Goal: Task Accomplishment & Management: Complete application form

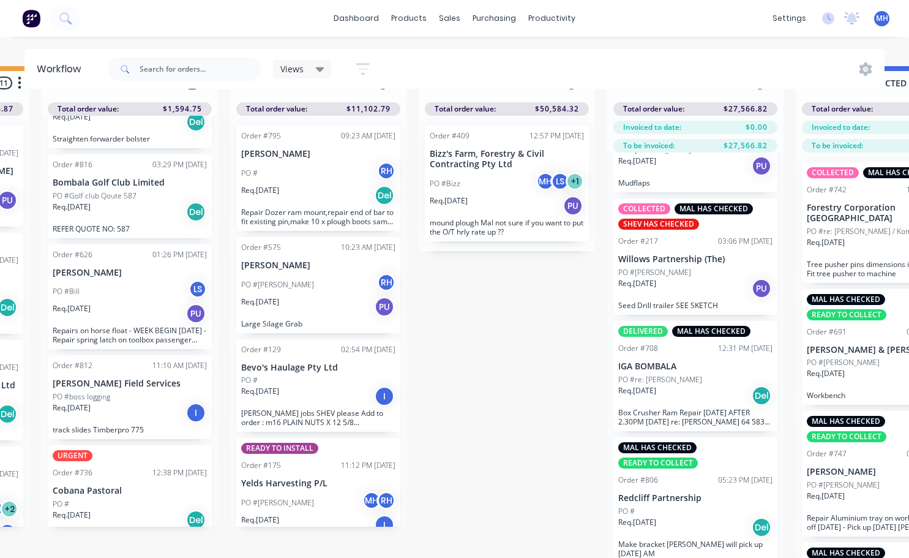
scroll to position [53, 550]
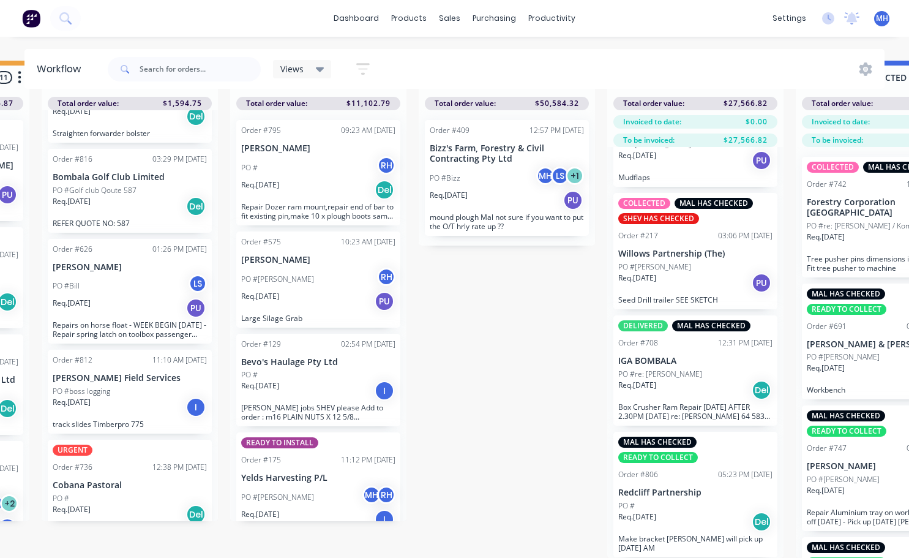
click at [689, 249] on p "Willows Partnership (The)" at bounding box center [695, 254] width 154 height 10
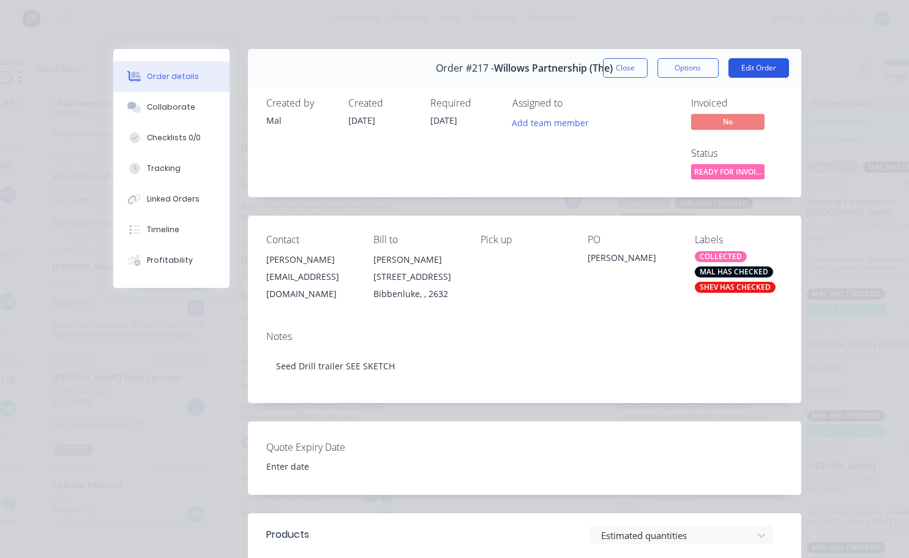
click at [751, 66] on button "Edit Order" at bounding box center [759, 68] width 61 height 20
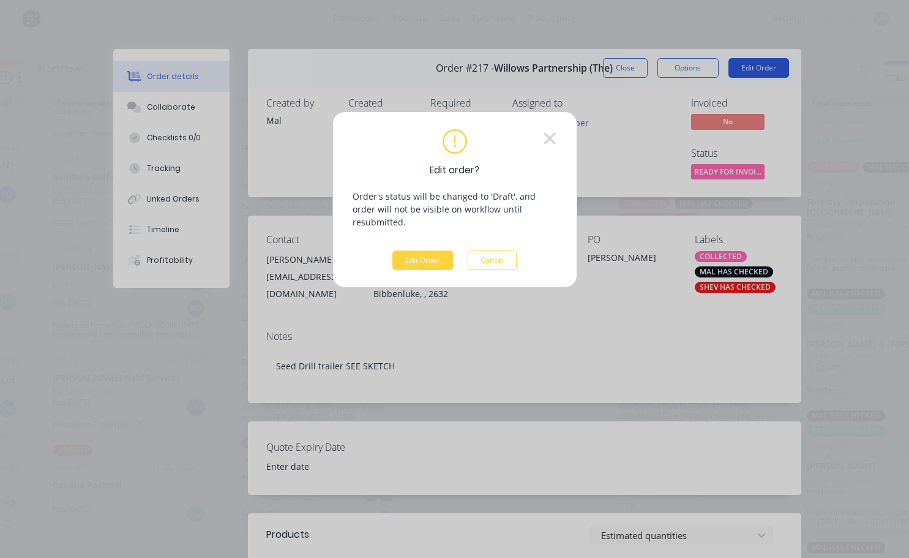
scroll to position [43, 550]
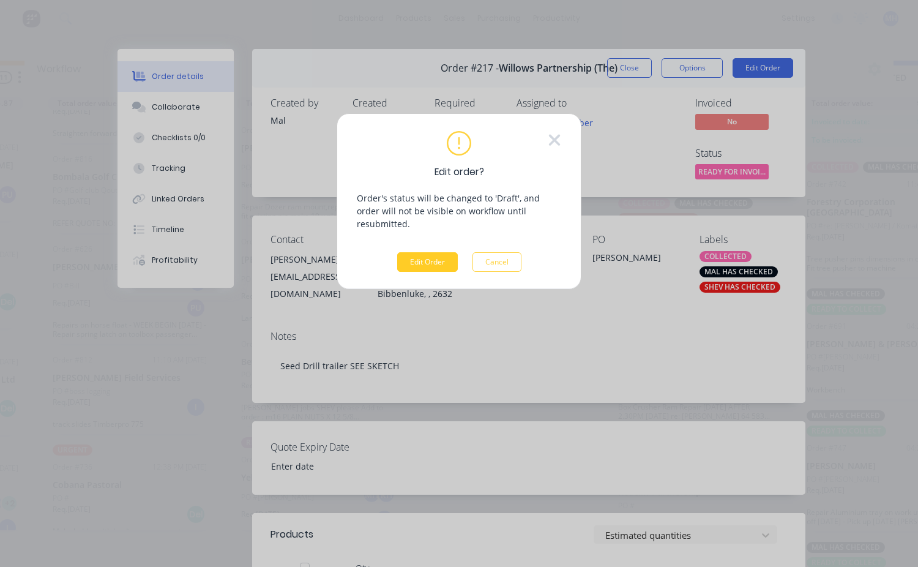
click at [429, 252] on button "Edit Order" at bounding box center [427, 262] width 61 height 20
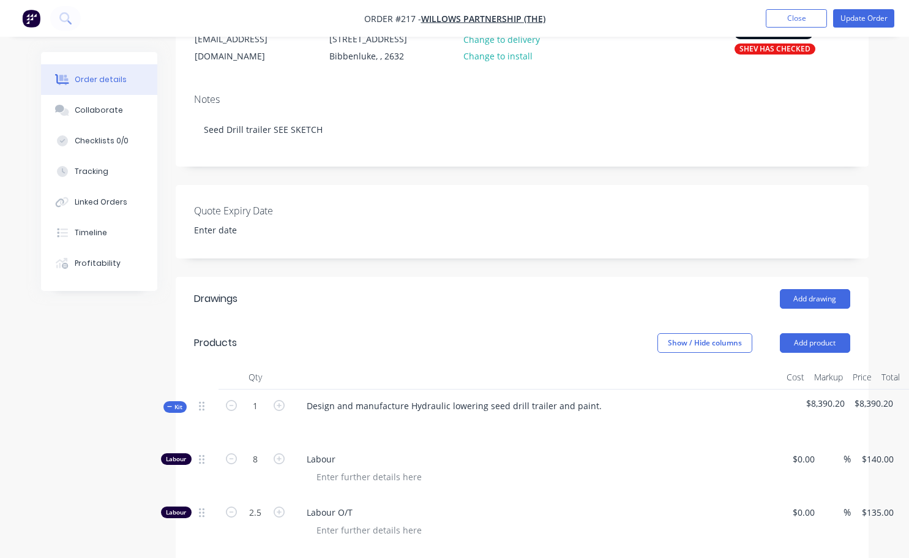
scroll to position [184, 0]
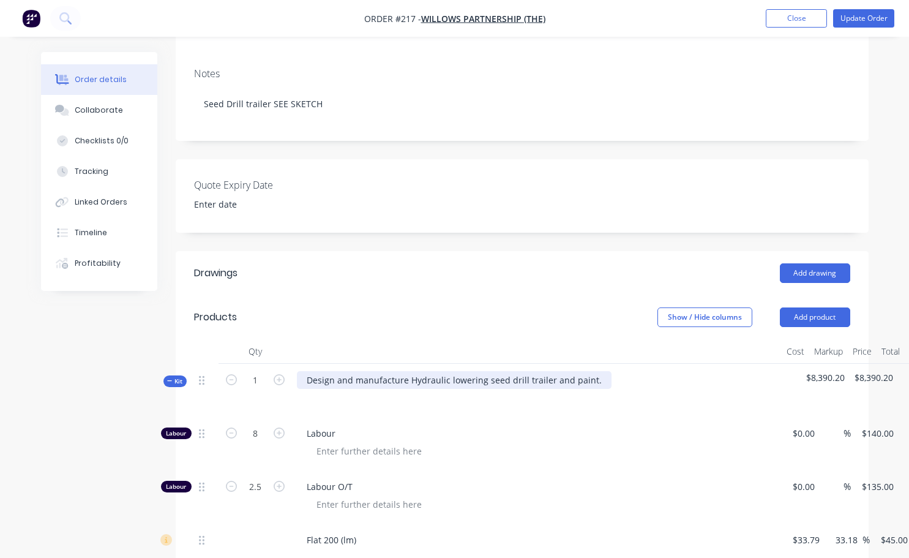
click at [405, 380] on div "Design and manufacture Hydraulic lowering seed drill trailer and paint." at bounding box center [454, 380] width 315 height 18
click at [648, 381] on div "Design and manufacture the following: Hydraulic lowering seed drill trailer and…" at bounding box center [484, 380] width 375 height 18
drag, startPoint x: 539, startPoint y: 374, endPoint x: 544, endPoint y: 396, distance: 23.2
click at [541, 375] on div "Design and manufacture the following: 4.6 long x 2.5 wide" at bounding box center [427, 380] width 261 height 18
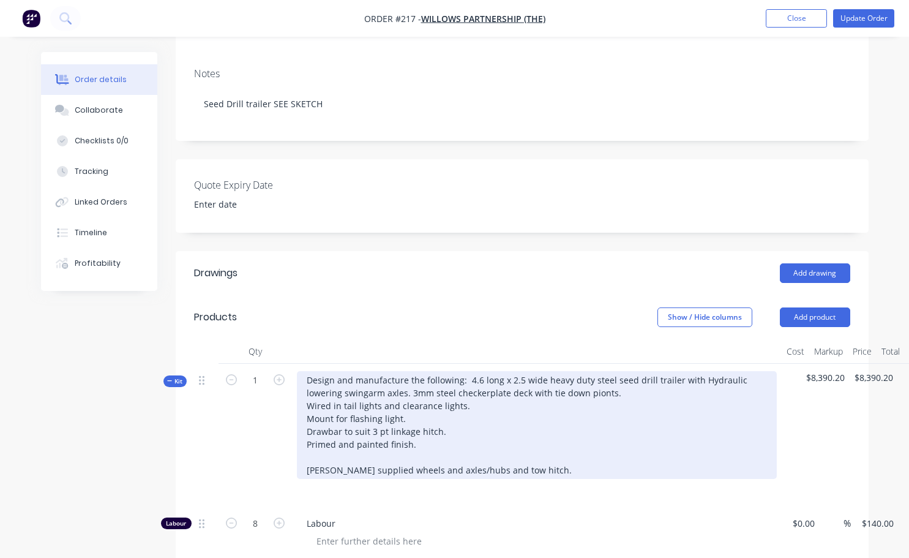
click at [372, 392] on div "Design and manufacture the following: 4.6 long x 2.5 wide heavy duty steel seed…" at bounding box center [537, 425] width 480 height 108
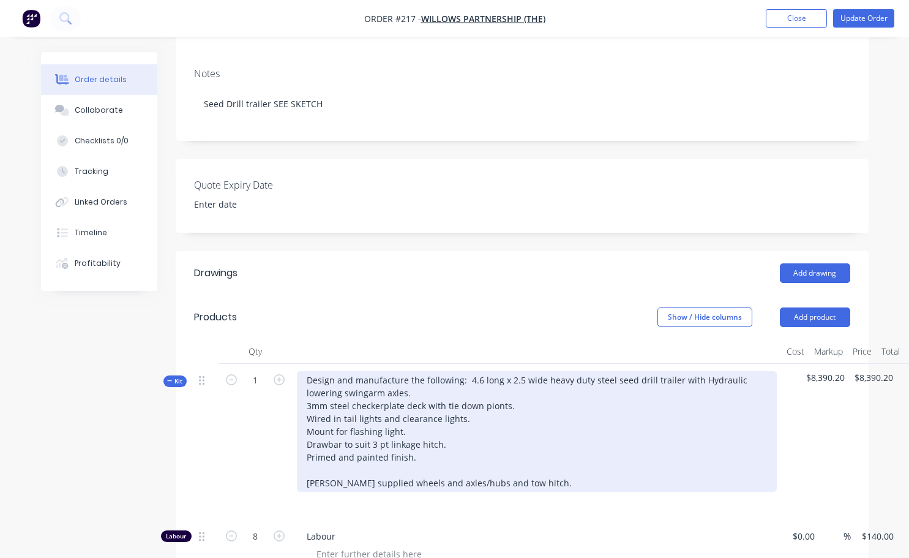
click at [372, 392] on div "Design and manufacture the following: 4.6 long x 2.5 wide heavy duty steel seed…" at bounding box center [537, 431] width 480 height 121
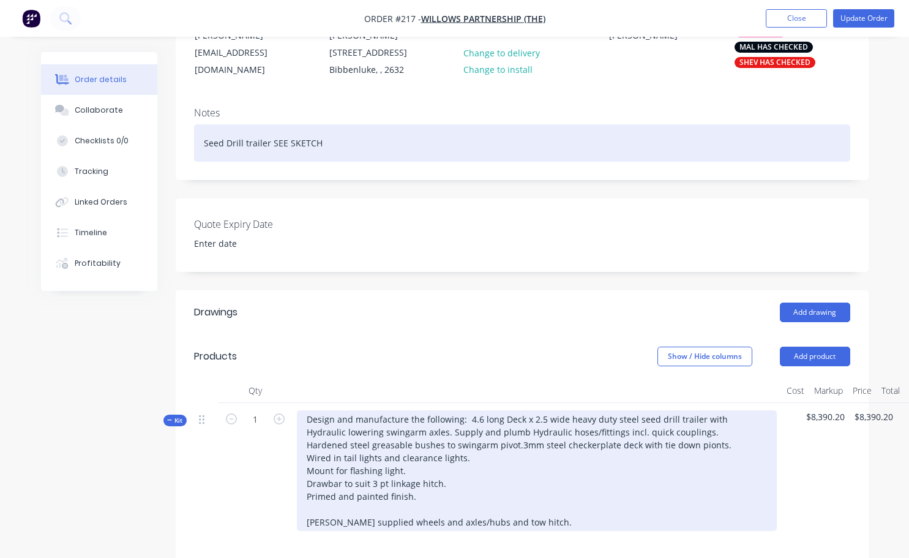
scroll to position [122, 0]
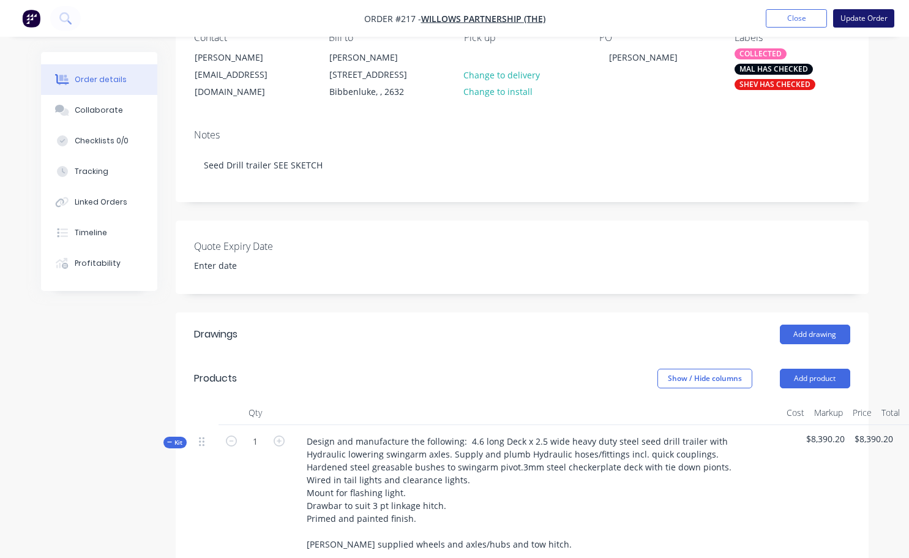
click at [863, 18] on button "Update Order" at bounding box center [863, 18] width 61 height 18
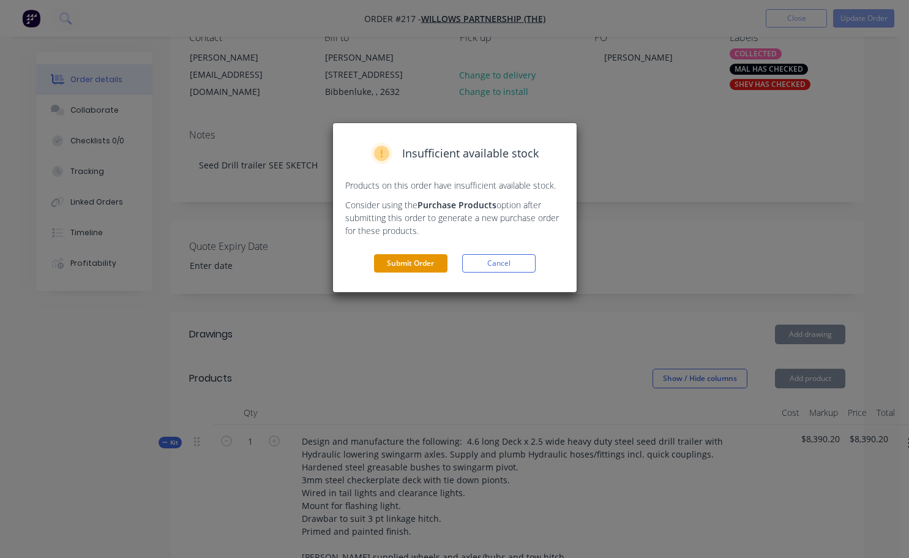
click at [394, 266] on button "Submit Order" at bounding box center [410, 263] width 73 height 18
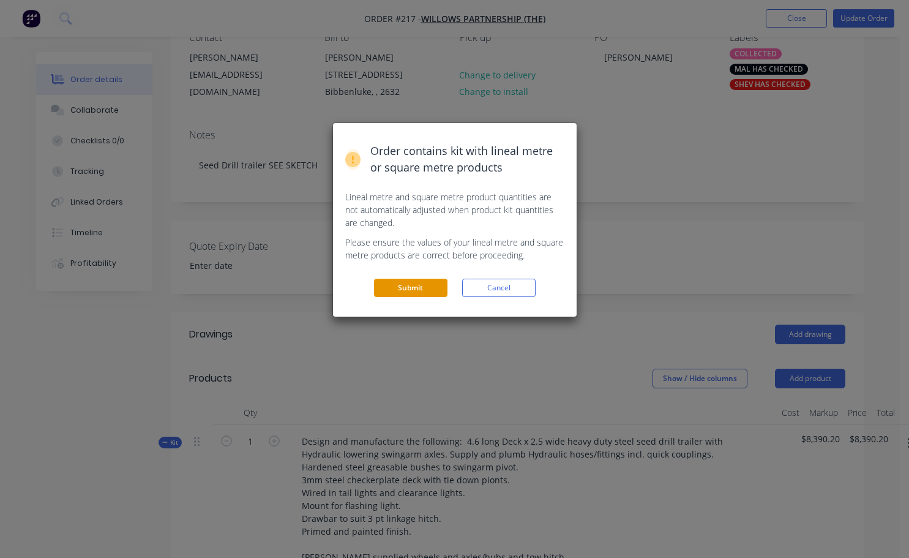
click at [409, 282] on button "Submit" at bounding box center [410, 288] width 73 height 18
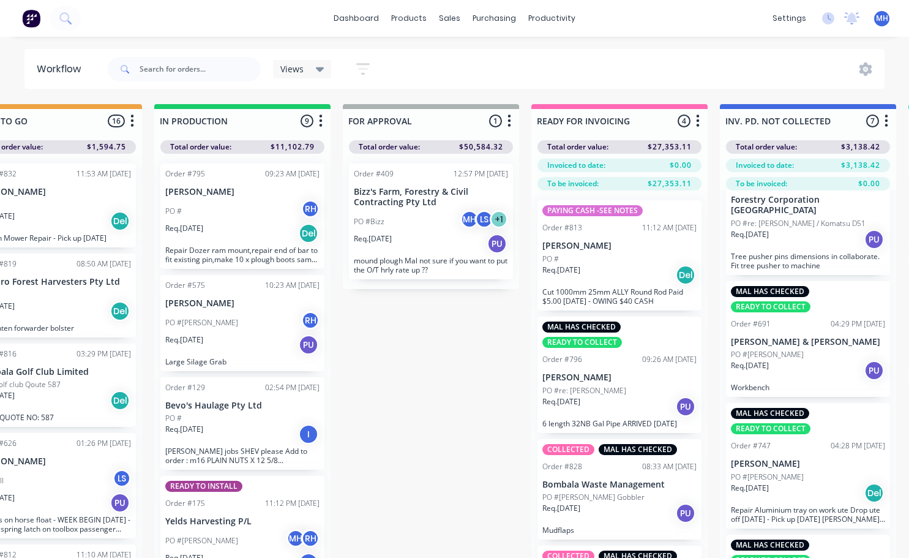
scroll to position [0, 618]
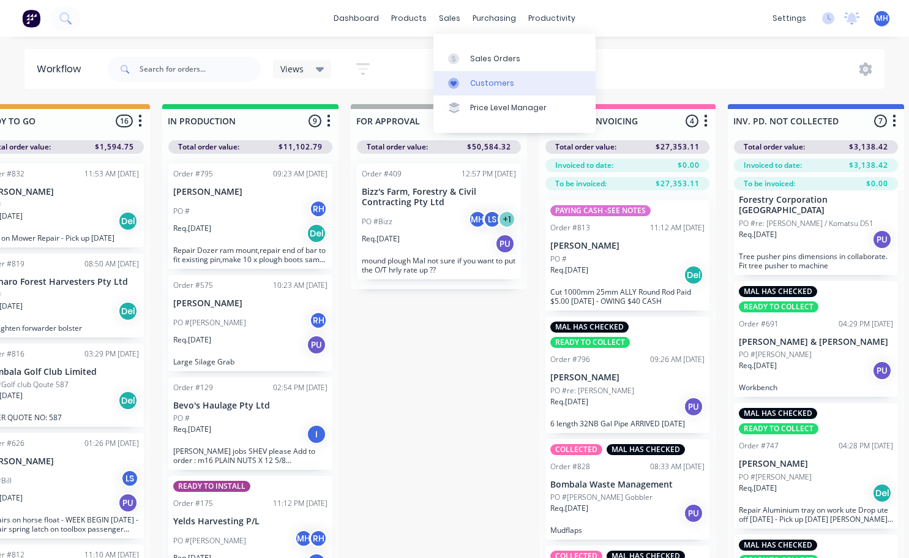
click at [482, 83] on div "Customers" at bounding box center [492, 83] width 44 height 11
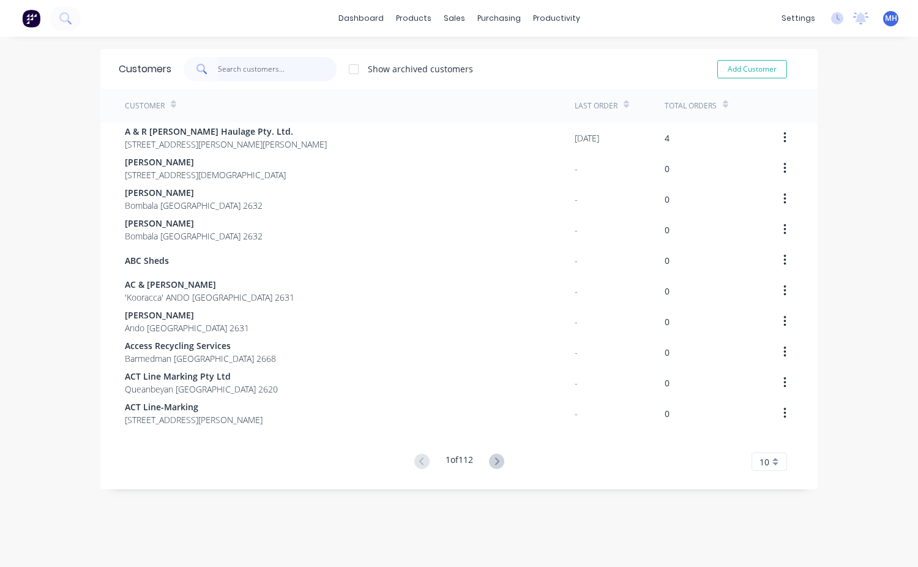
drag, startPoint x: 222, startPoint y: 66, endPoint x: 229, endPoint y: 81, distance: 16.7
click at [223, 67] on input "text" at bounding box center [277, 69] width 119 height 24
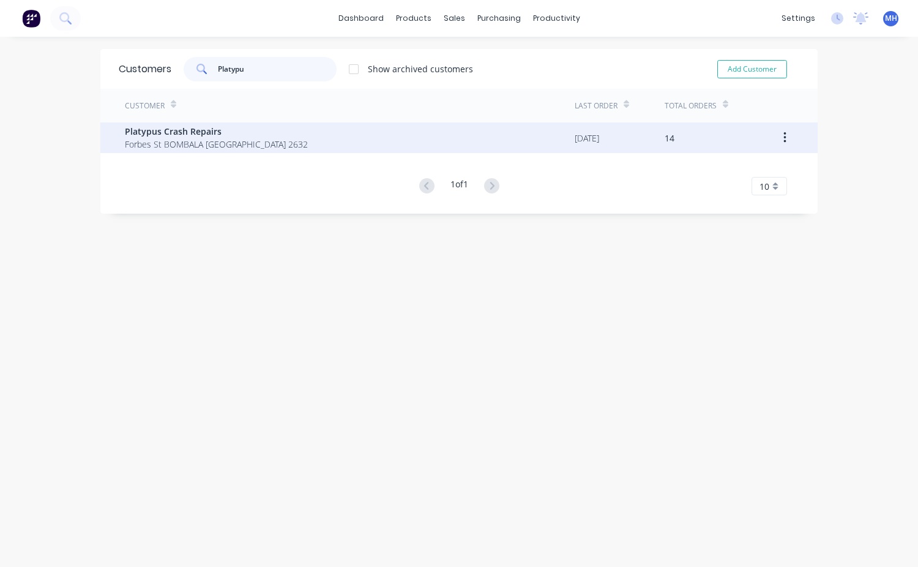
type input "Platypu"
click at [198, 132] on span "Platypus Crash Repairs" at bounding box center [216, 131] width 183 height 13
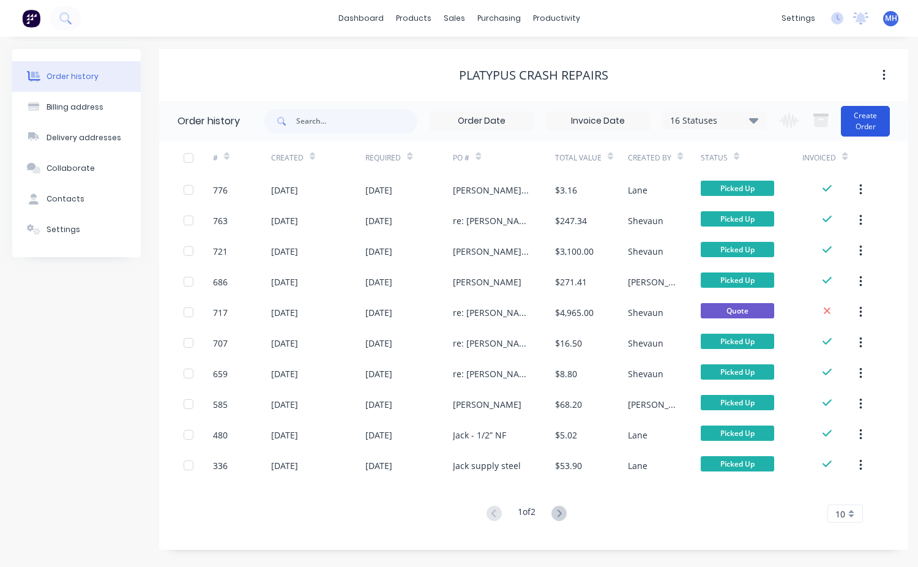
click at [881, 127] on button "Create Order" at bounding box center [865, 121] width 49 height 31
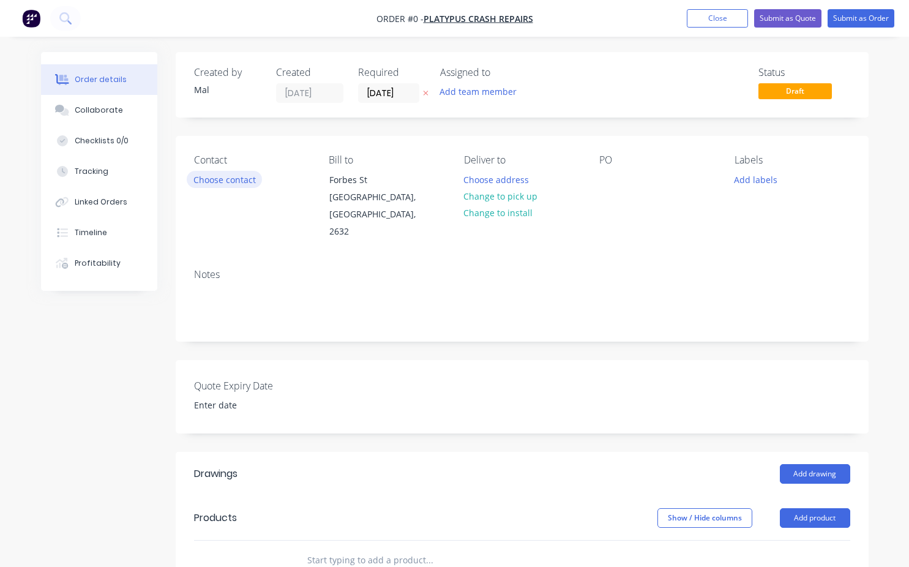
click at [222, 178] on button "Choose contact" at bounding box center [224, 179] width 75 height 17
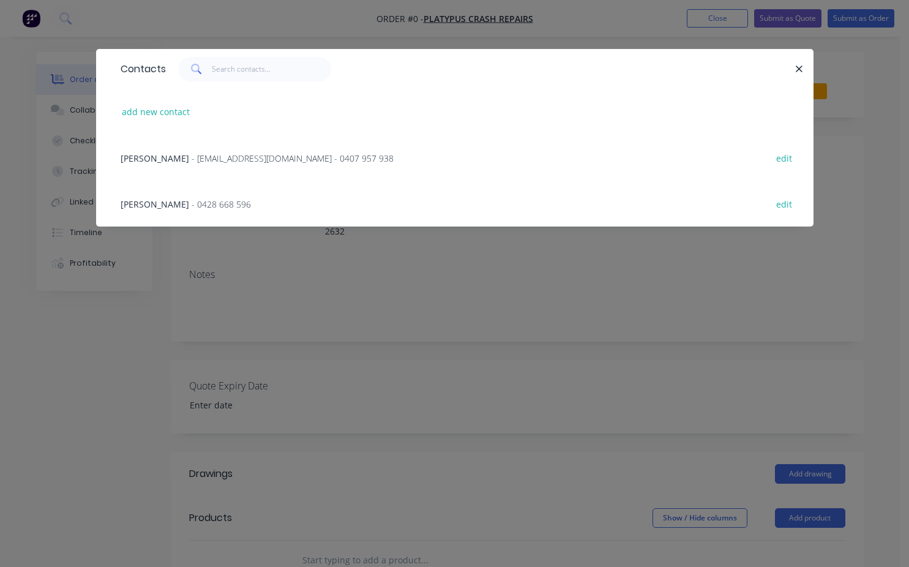
click at [198, 205] on span "- 0428 668 596" at bounding box center [221, 204] width 59 height 12
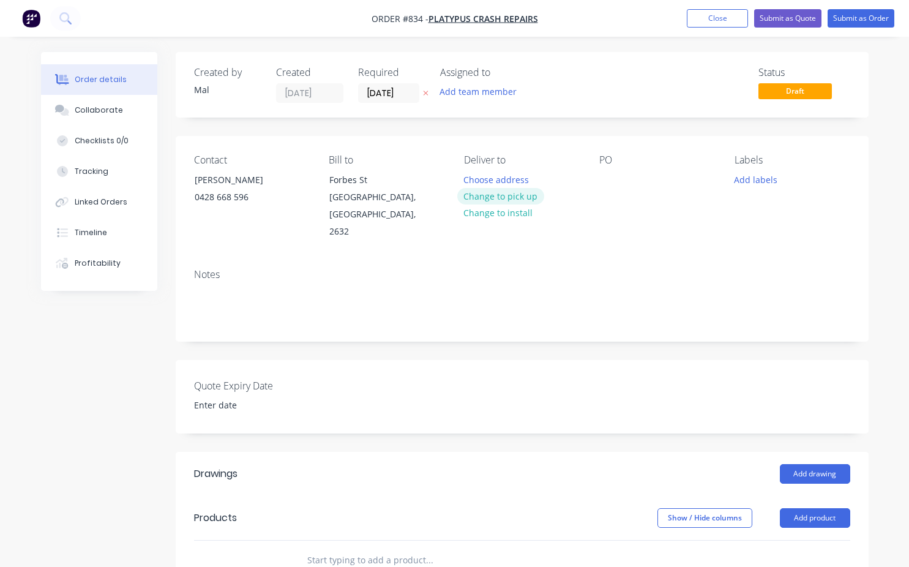
click at [500, 202] on button "Change to pick up" at bounding box center [500, 196] width 87 height 17
click at [599, 182] on div at bounding box center [609, 180] width 20 height 18
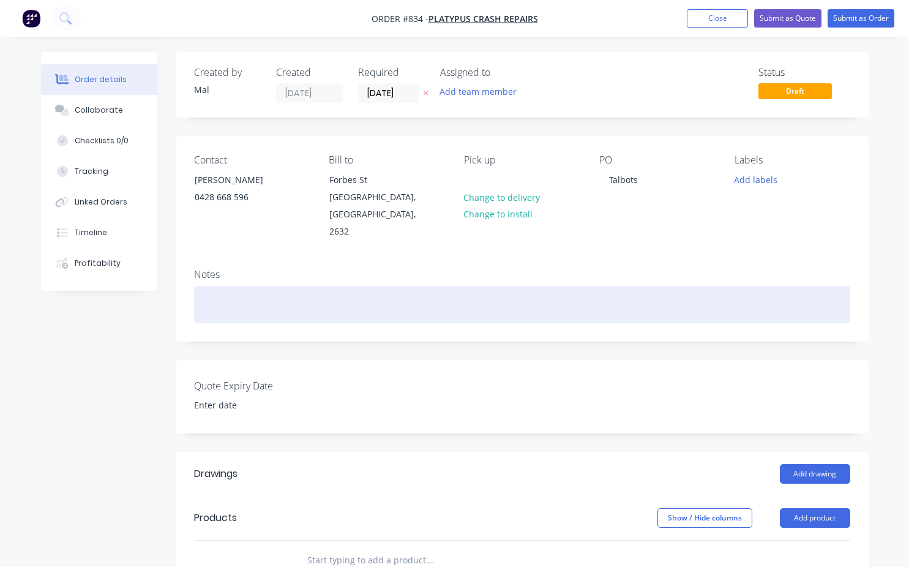
click at [248, 289] on div at bounding box center [522, 304] width 656 height 37
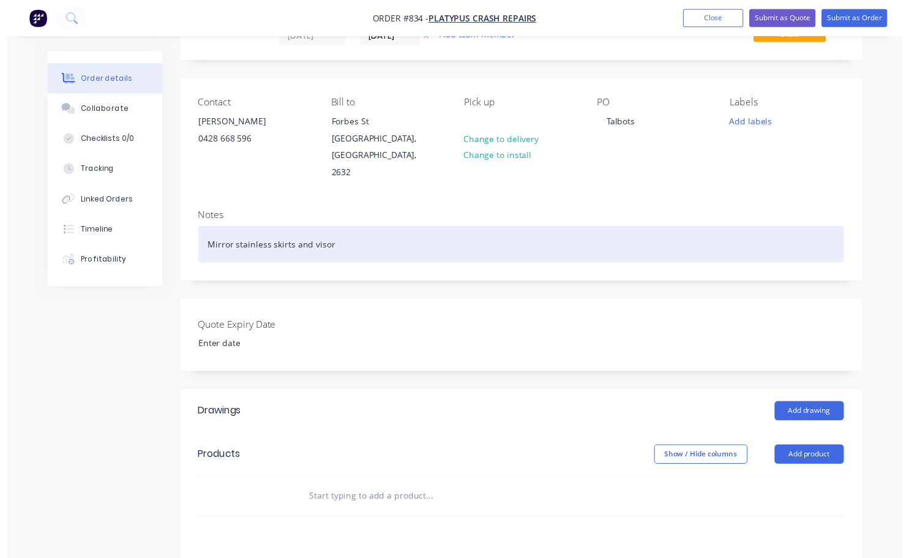
scroll to position [184, 0]
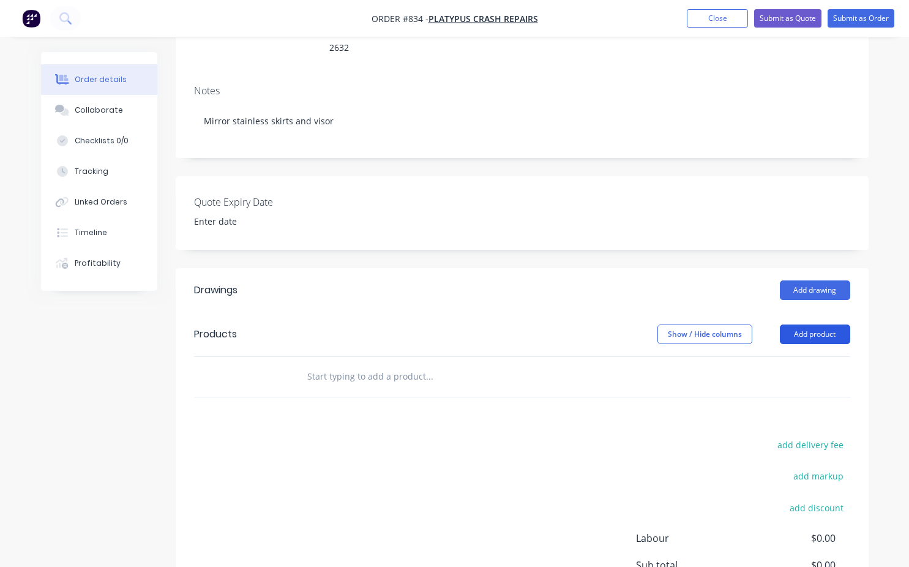
click at [821, 325] on button "Add product" at bounding box center [815, 335] width 70 height 20
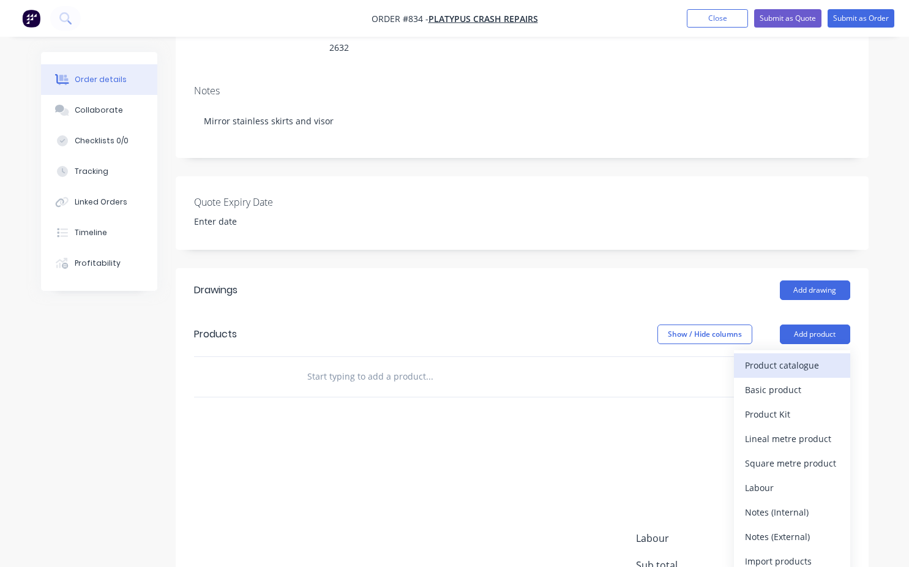
click at [782, 356] on div "Product catalogue" at bounding box center [792, 365] width 94 height 18
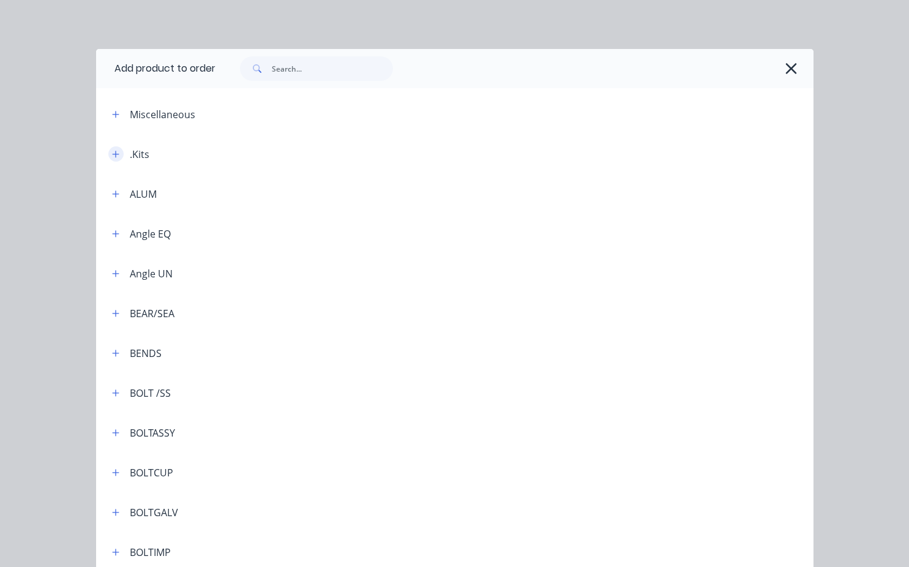
click at [113, 153] on icon "button" at bounding box center [115, 154] width 7 height 9
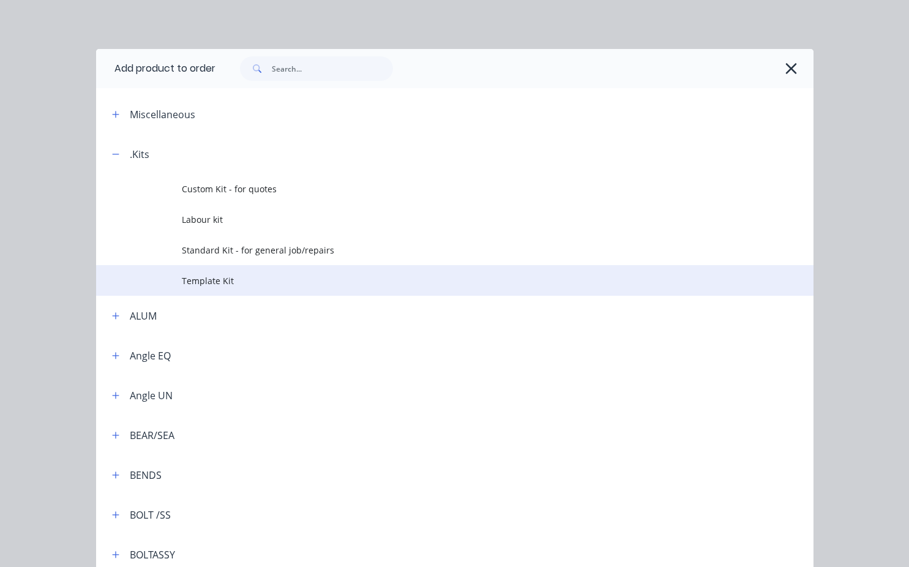
click at [203, 285] on span "Template Kit" at bounding box center [434, 280] width 505 height 13
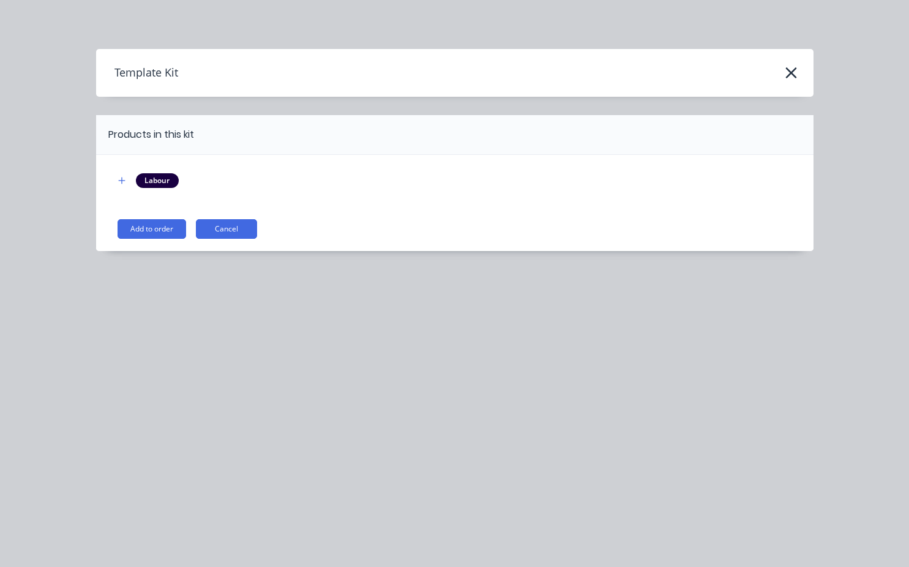
drag, startPoint x: 158, startPoint y: 231, endPoint x: 177, endPoint y: 233, distance: 19.1
click at [157, 231] on button "Add to order" at bounding box center [152, 229] width 69 height 20
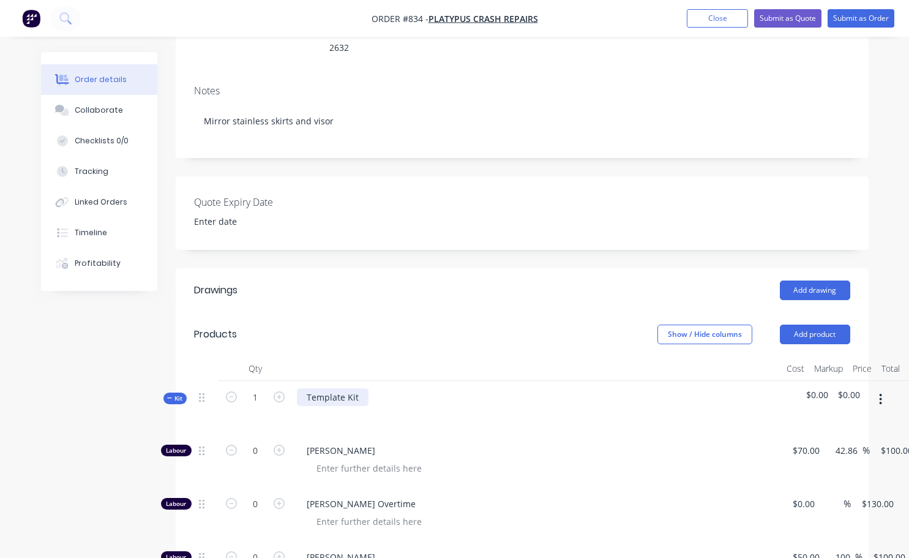
click at [361, 388] on div "Template Kit" at bounding box center [333, 397] width 72 height 18
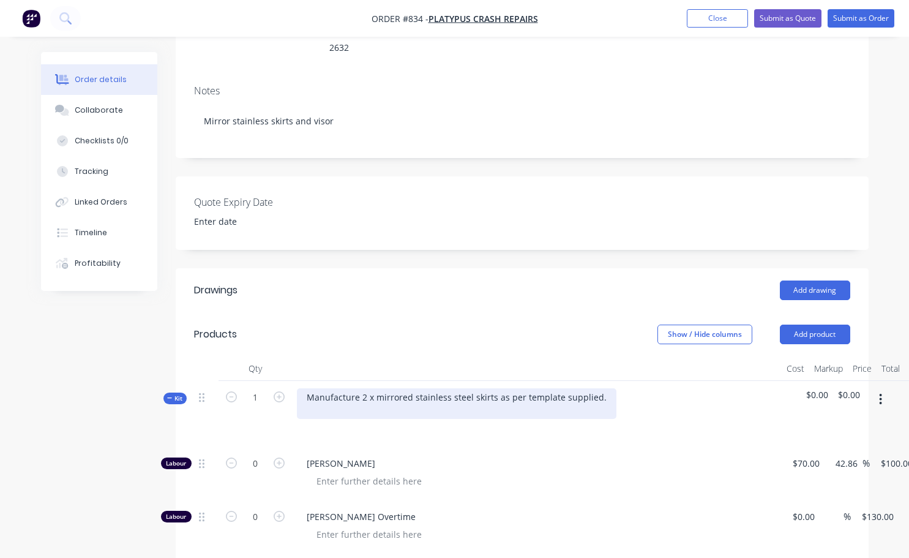
click at [373, 388] on div "Manufacture 2 x mirrored stainless steel skirts as per template supplied." at bounding box center [457, 403] width 320 height 31
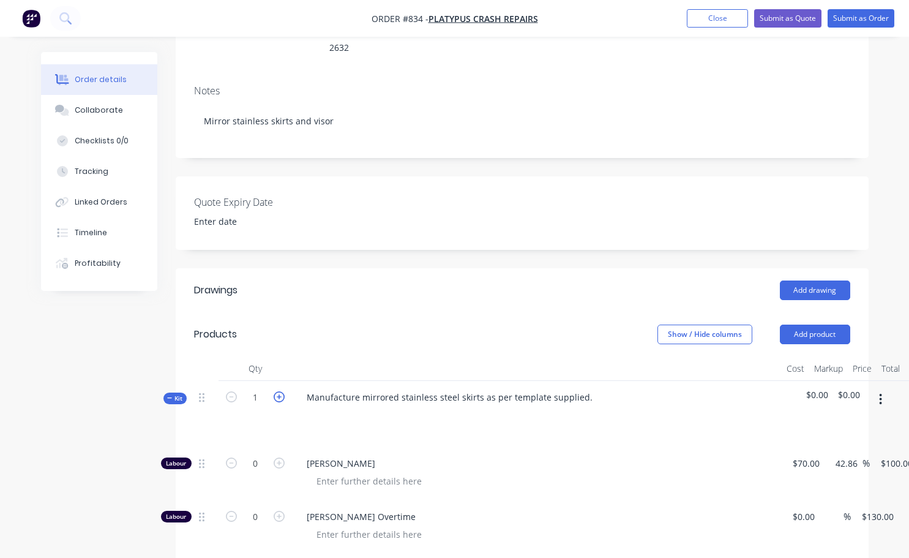
click at [278, 391] on icon "button" at bounding box center [279, 396] width 11 height 11
type input "2"
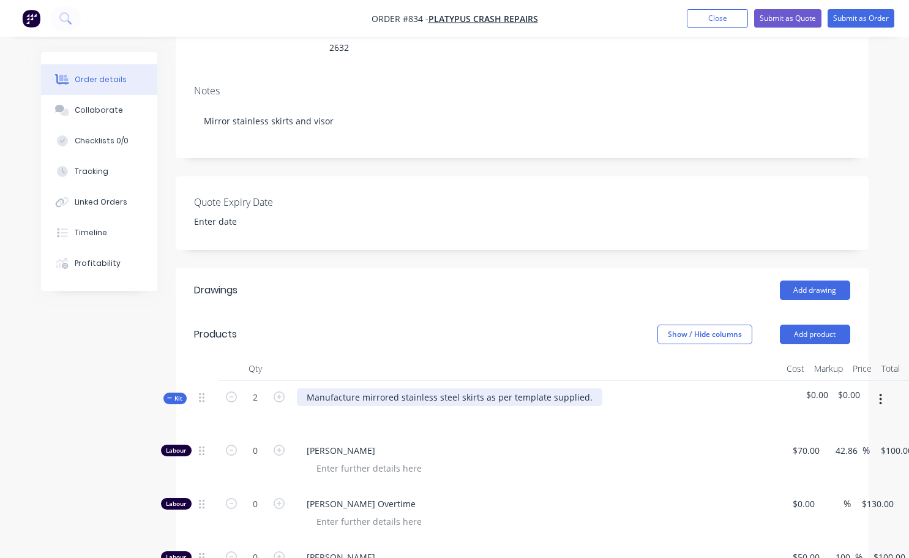
click at [585, 388] on div "Manufacture mirrored stainless steel skirts as per template supplied." at bounding box center [450, 397] width 306 height 18
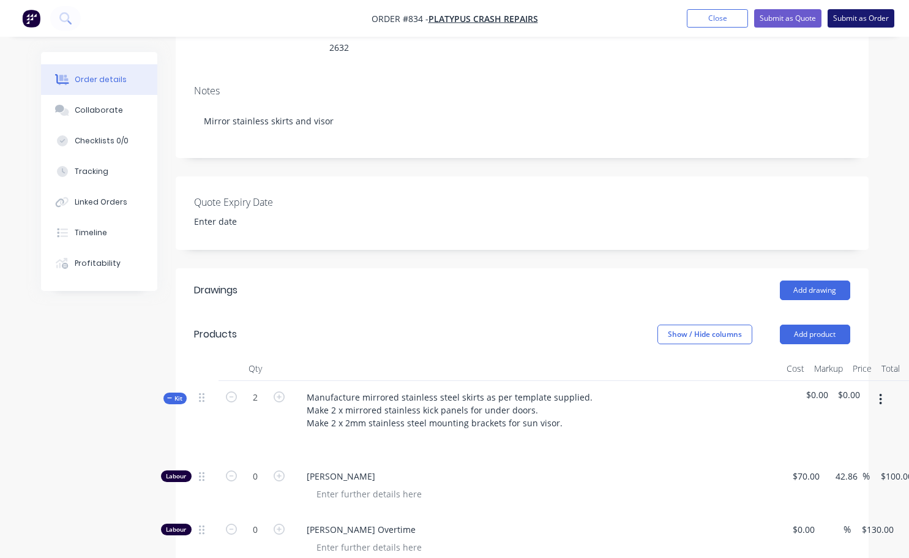
click at [856, 20] on button "Submit as Order" at bounding box center [861, 18] width 67 height 18
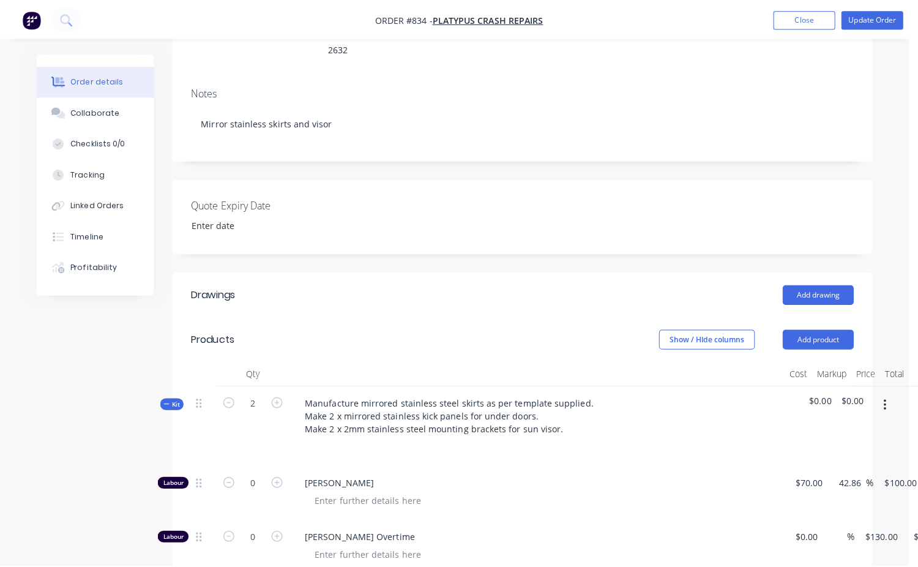
scroll to position [0, 0]
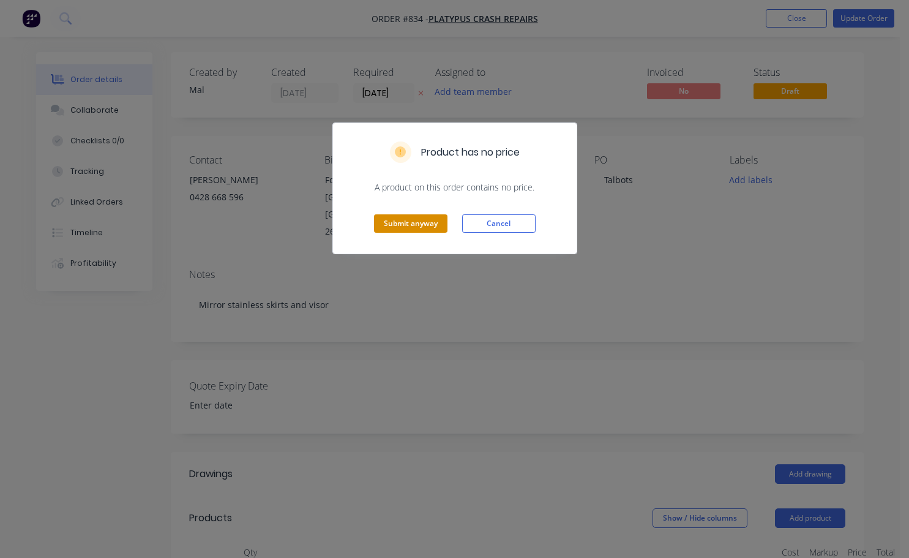
click at [394, 221] on button "Submit anyway" at bounding box center [410, 223] width 73 height 18
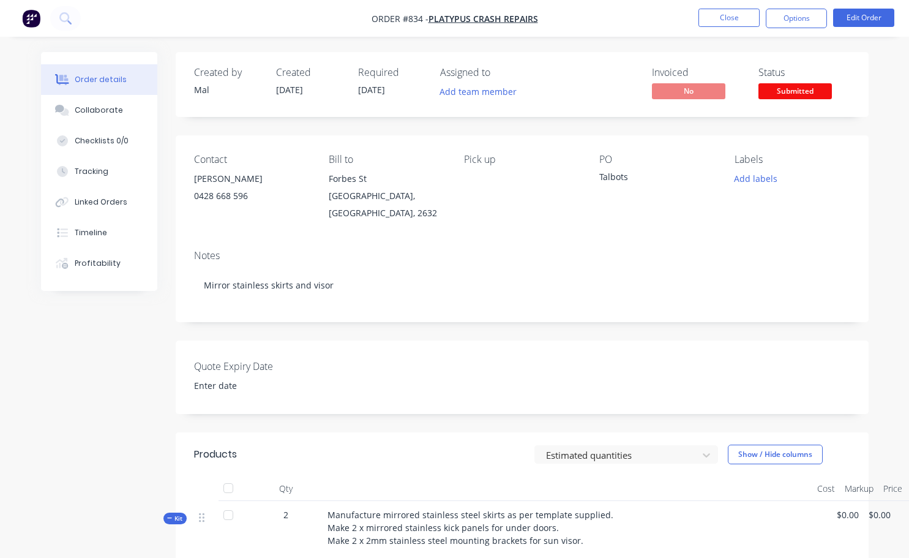
click at [783, 96] on span "Submitted" at bounding box center [795, 90] width 73 height 15
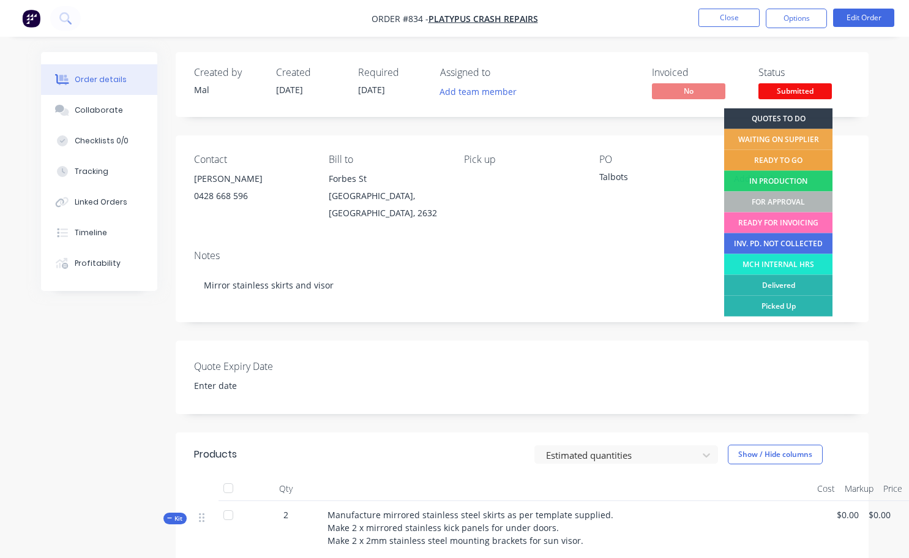
click at [793, 164] on div "READY TO GO" at bounding box center [778, 160] width 108 height 21
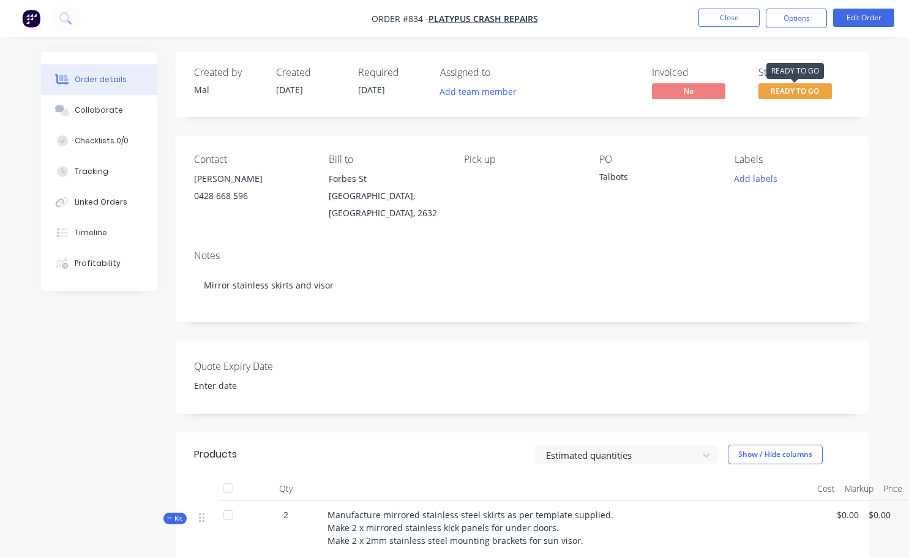
click at [795, 91] on span "READY TO GO" at bounding box center [795, 90] width 73 height 15
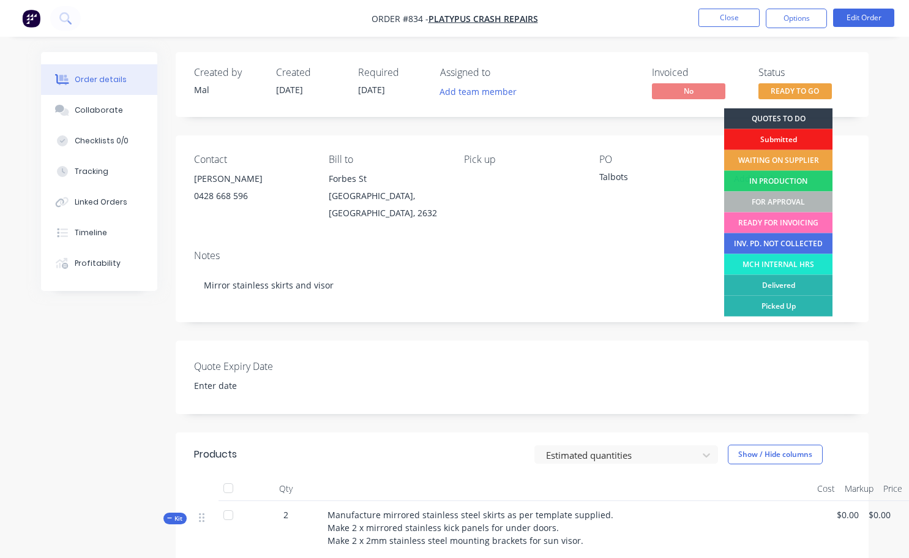
click at [779, 160] on div "WAITING ON SUPPLIER" at bounding box center [778, 160] width 108 height 21
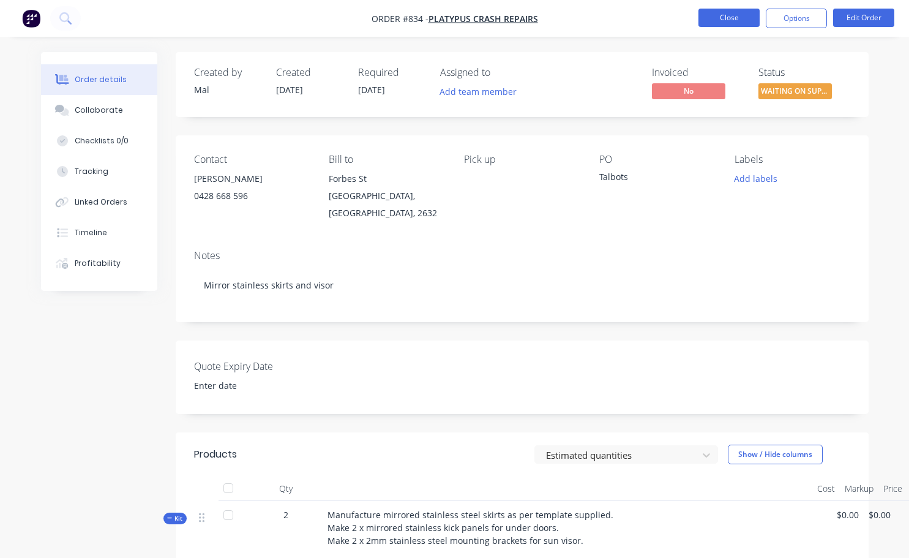
click at [734, 15] on button "Close" at bounding box center [729, 18] width 61 height 18
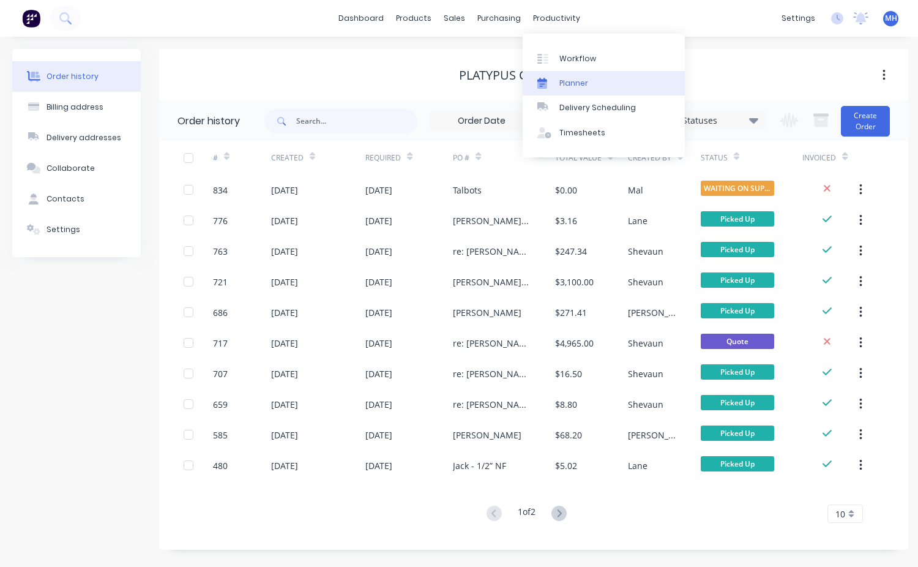
click at [588, 75] on link "Planner" at bounding box center [604, 83] width 162 height 24
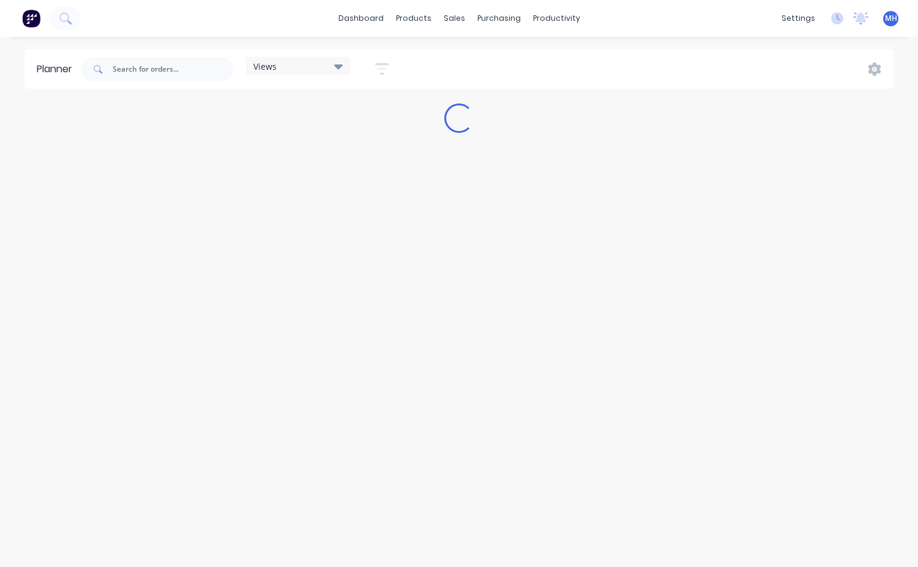
click at [586, 61] on div "Views Save new view Show/Hide users Show/Hide orders Filter by status Filter by…" at bounding box center [486, 69] width 816 height 37
click at [563, 16] on div "productivity" at bounding box center [556, 18] width 59 height 18
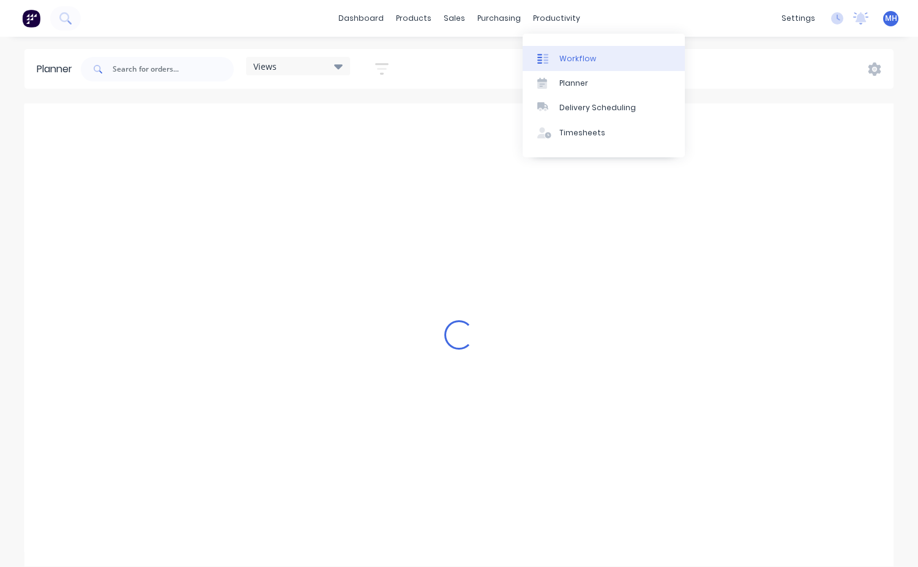
click at [584, 54] on div "Workflow" at bounding box center [578, 58] width 37 height 11
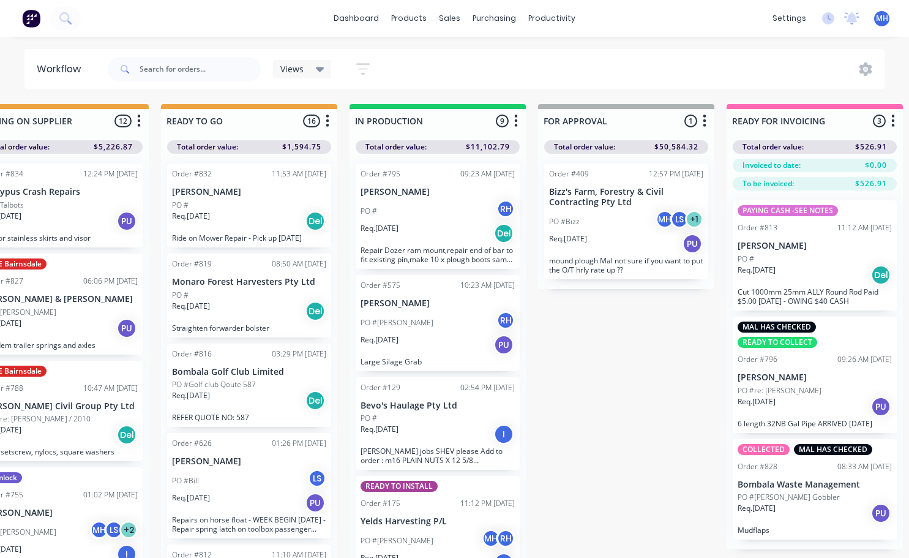
scroll to position [0, 426]
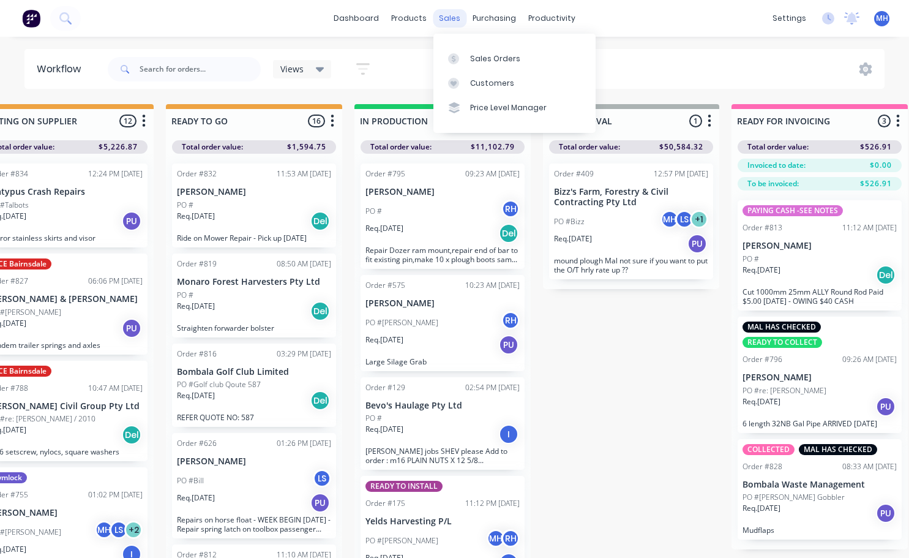
click at [451, 15] on div "sales" at bounding box center [450, 18] width 34 height 18
click at [522, 86] on link "Customers" at bounding box center [515, 83] width 162 height 24
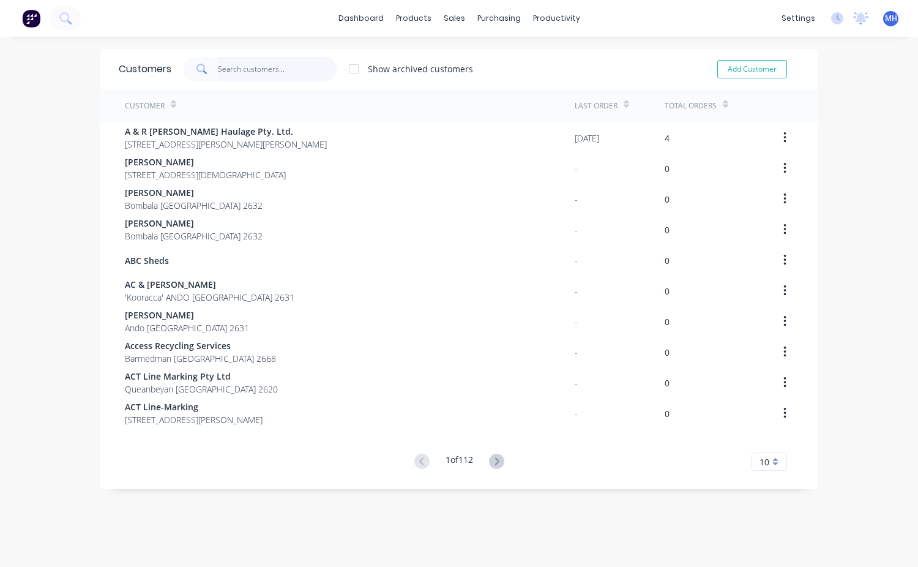
click at [218, 70] on input "text" at bounding box center [277, 69] width 119 height 24
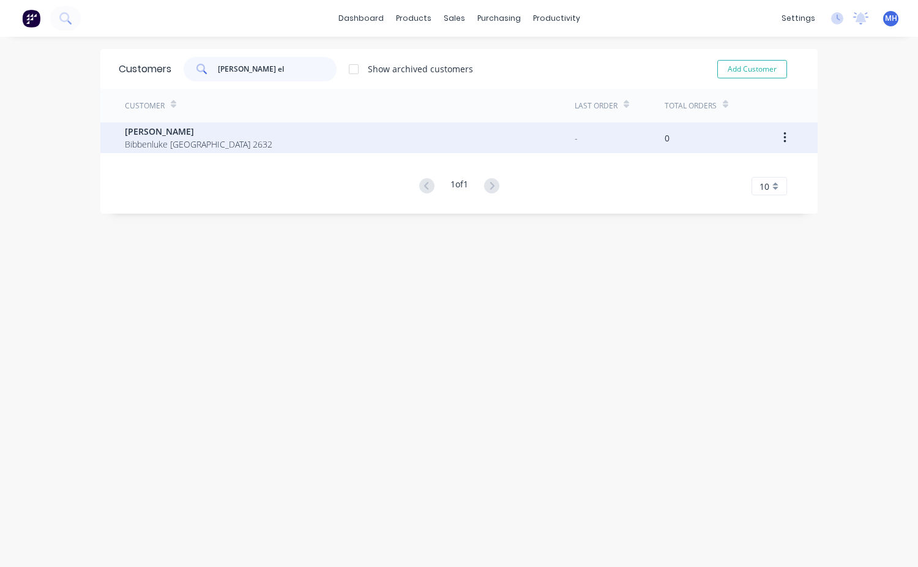
type input "[PERSON_NAME] el"
click at [135, 137] on span "[PERSON_NAME]" at bounding box center [199, 131] width 148 height 13
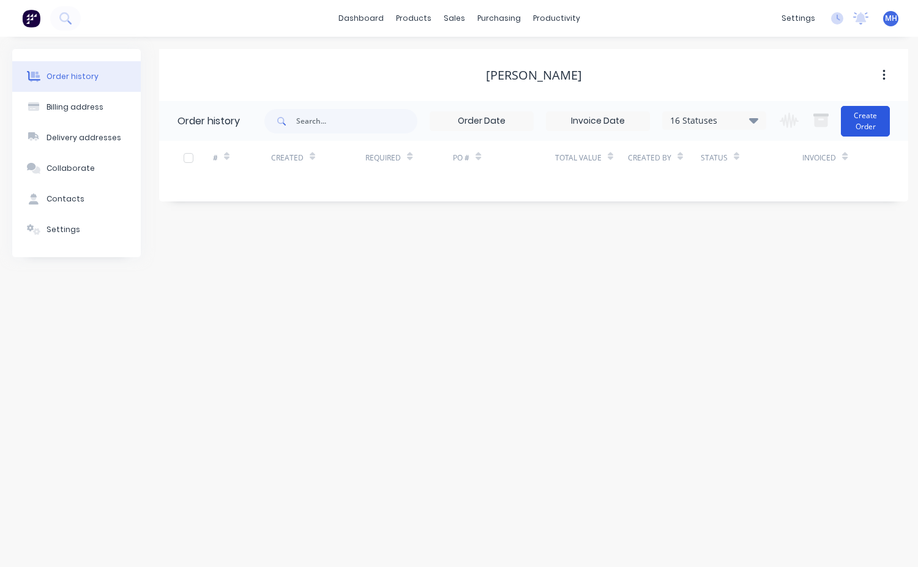
click at [879, 130] on button "Create Order" at bounding box center [865, 121] width 49 height 31
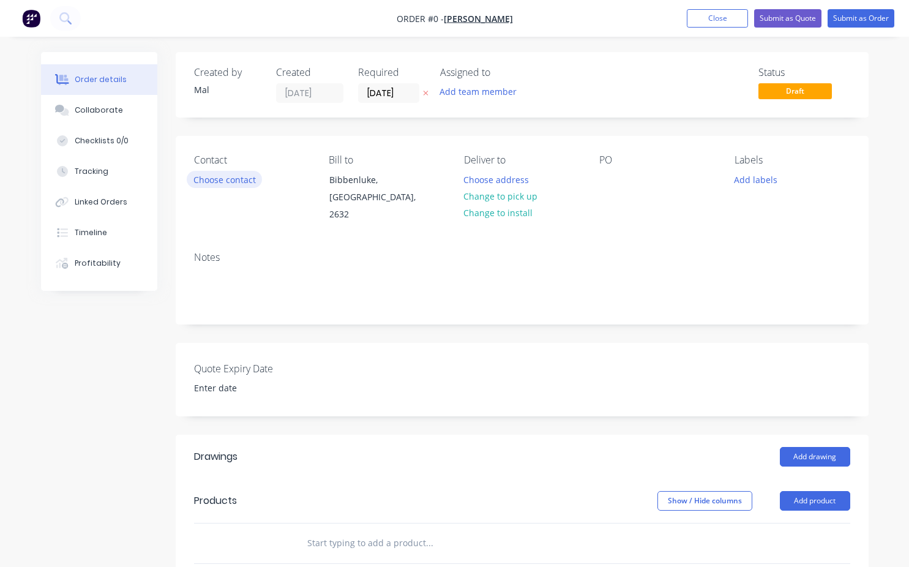
click at [241, 177] on button "Choose contact" at bounding box center [224, 179] width 75 height 17
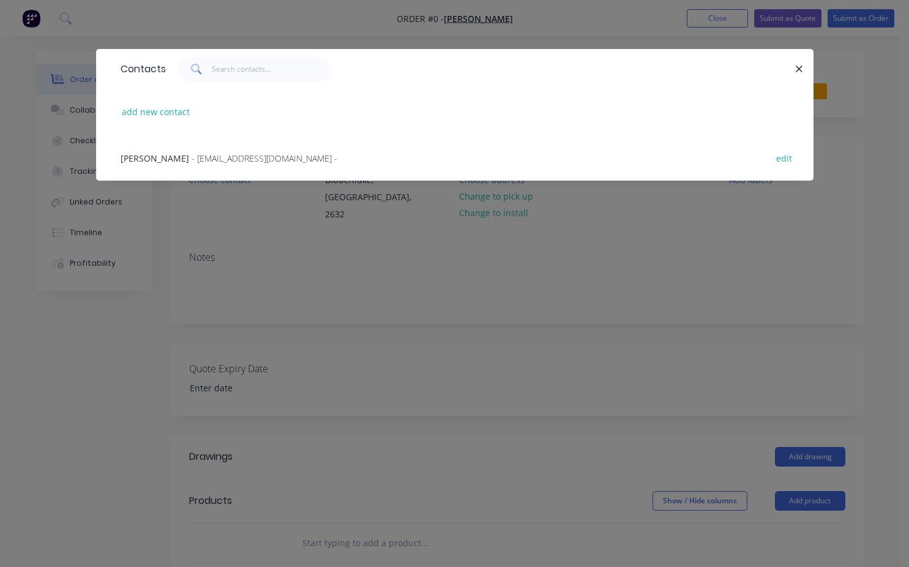
click at [165, 151] on div "[PERSON_NAME] - [PERSON_NAME][EMAIL_ADDRESS][DOMAIN_NAME] - edit" at bounding box center [455, 158] width 681 height 46
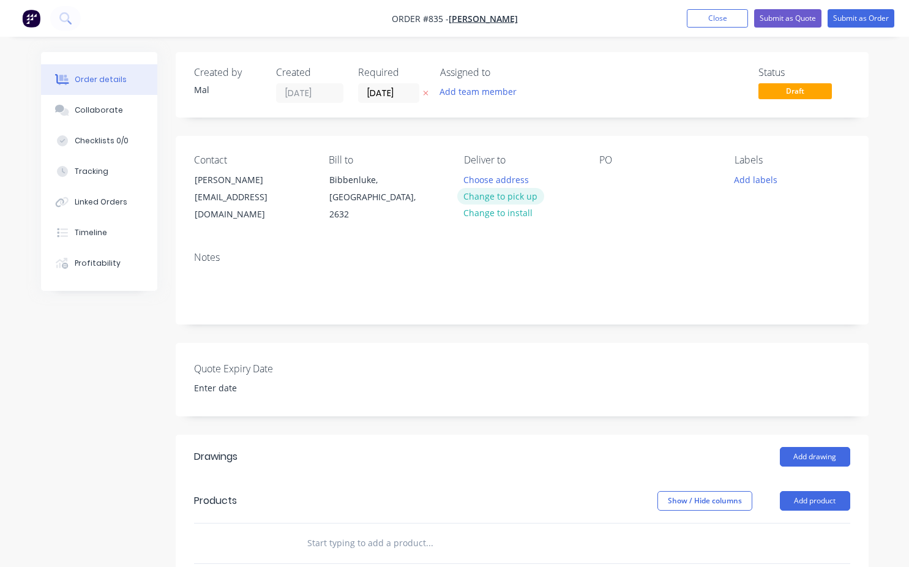
click at [505, 198] on button "Change to pick up" at bounding box center [500, 196] width 87 height 17
click at [610, 188] on div at bounding box center [609, 180] width 20 height 18
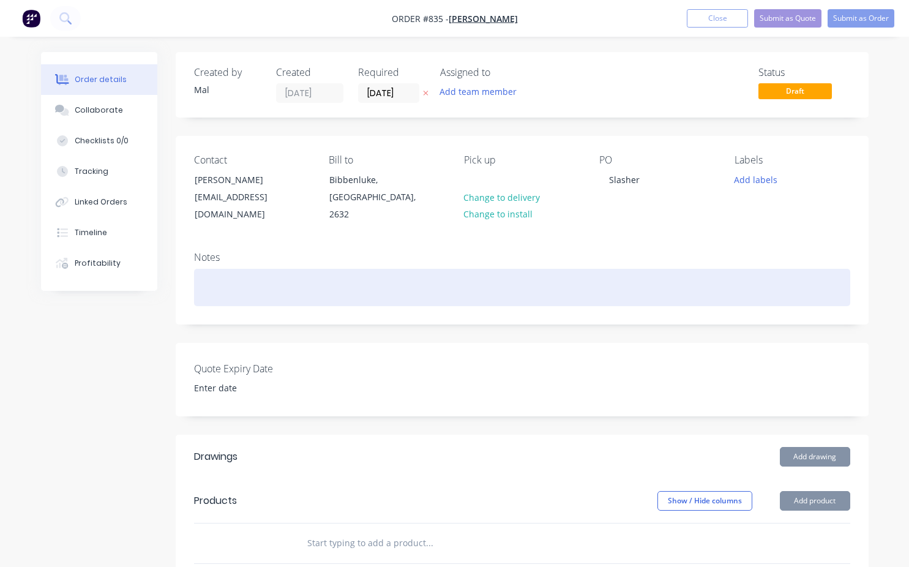
click at [235, 278] on div at bounding box center [522, 287] width 656 height 37
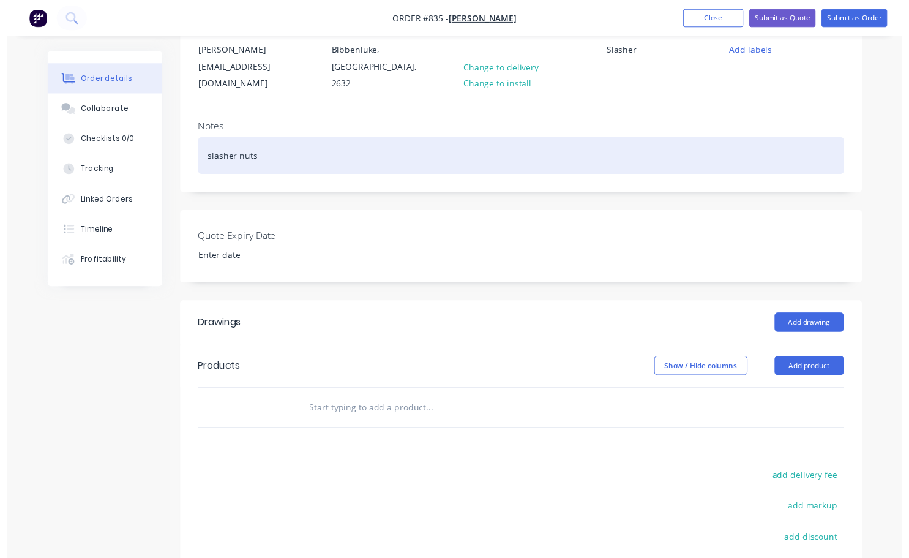
scroll to position [184, 0]
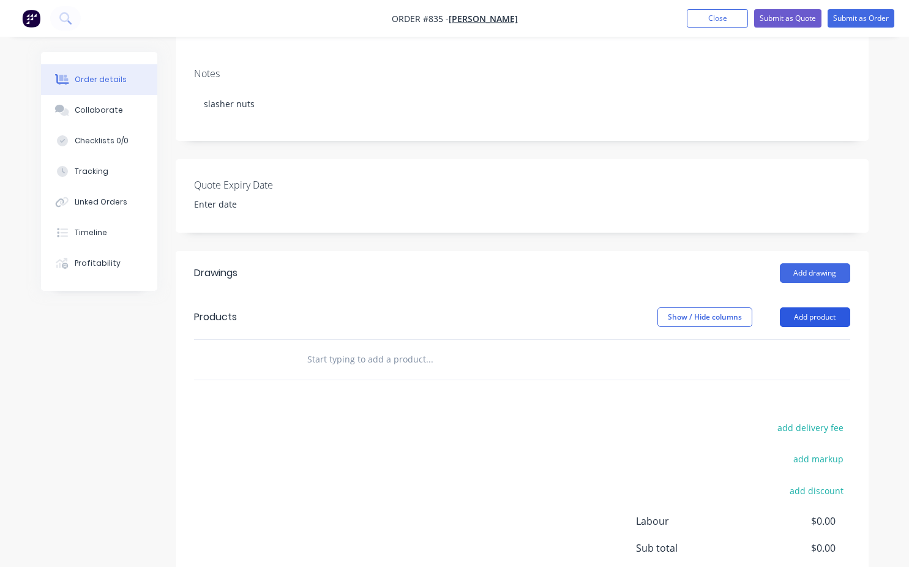
click at [809, 307] on button "Add product" at bounding box center [815, 317] width 70 height 20
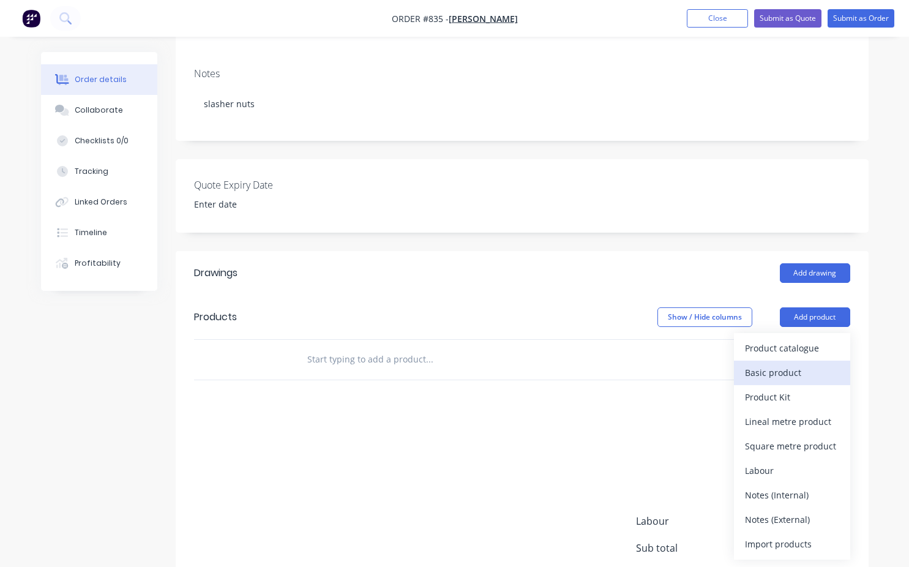
click at [763, 364] on div "Basic product" at bounding box center [792, 373] width 94 height 18
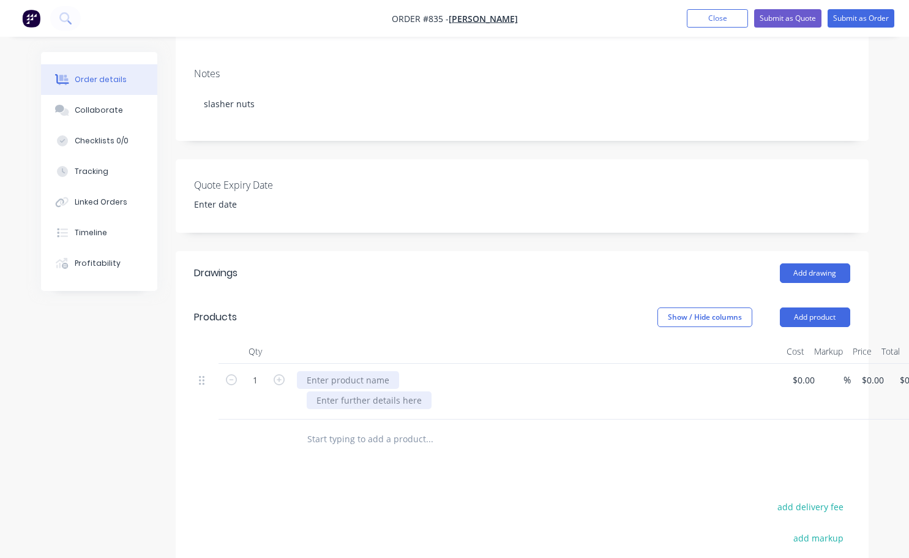
drag, startPoint x: 307, startPoint y: 369, endPoint x: 329, endPoint y: 380, distance: 24.9
click at [309, 371] on div at bounding box center [348, 380] width 102 height 18
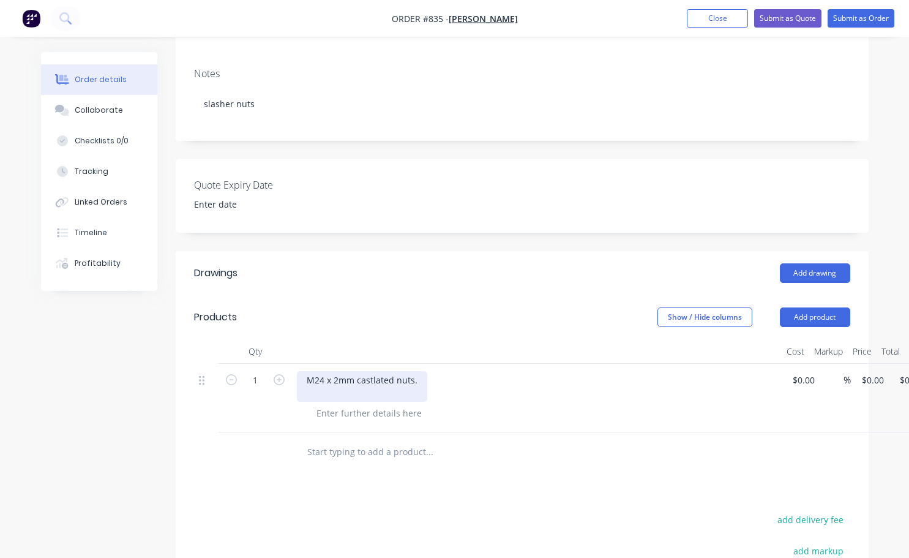
click at [374, 371] on div "M24 x 2mm castlated nuts." at bounding box center [362, 386] width 130 height 31
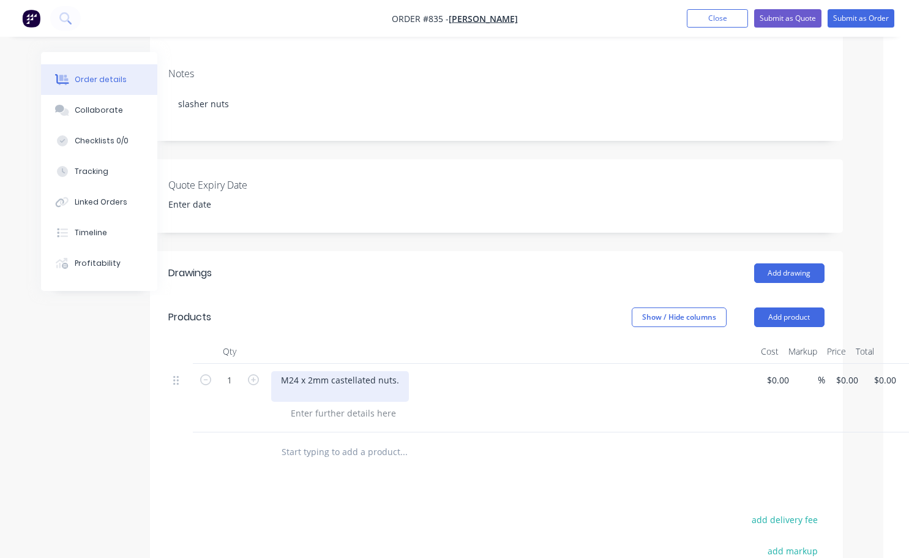
scroll to position [184, 48]
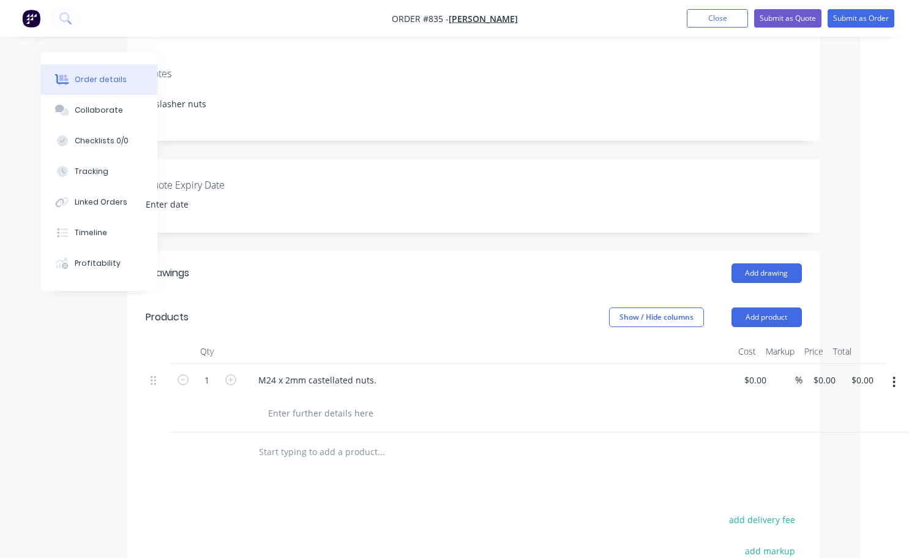
click at [893, 375] on icon "button" at bounding box center [894, 381] width 3 height 13
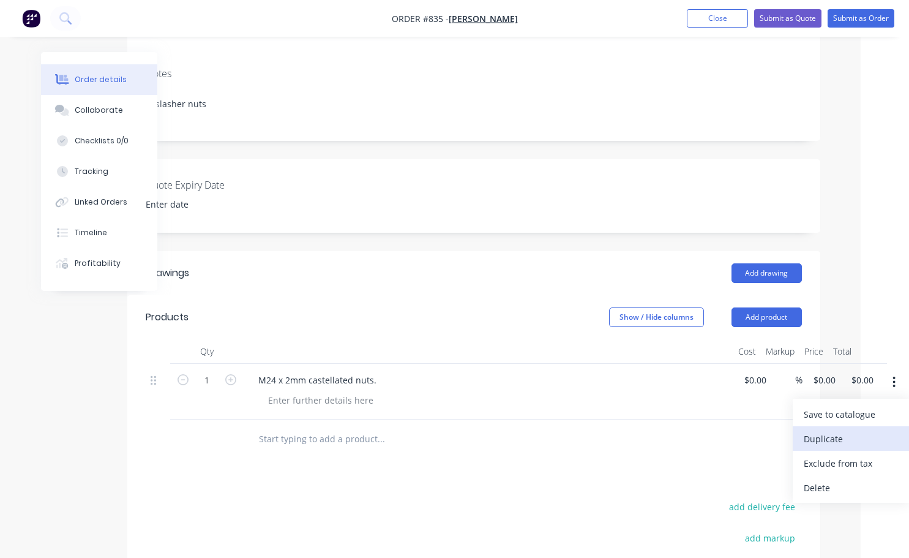
click at [828, 430] on div "Duplicate" at bounding box center [851, 439] width 94 height 18
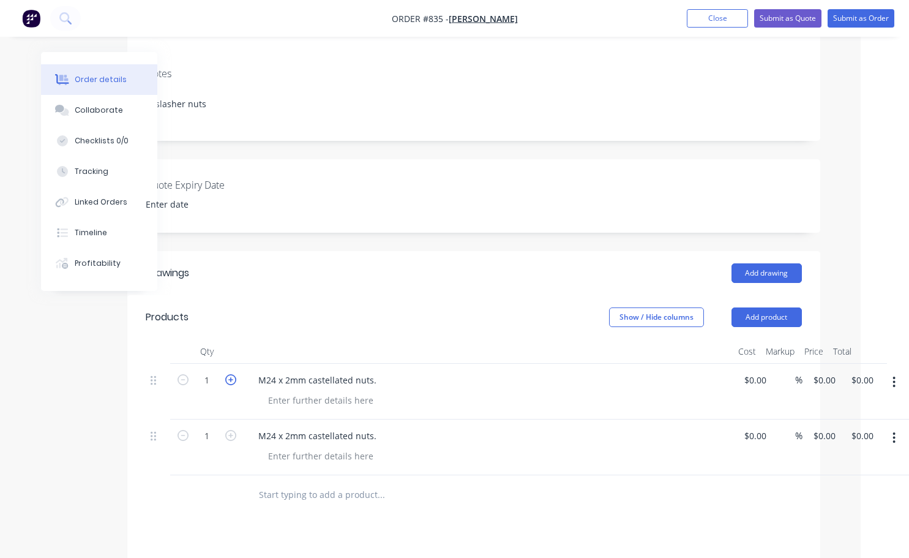
click at [232, 374] on icon "button" at bounding box center [230, 379] width 11 height 11
click at [181, 372] on form "3" at bounding box center [207, 379] width 64 height 18
click at [180, 374] on icon "button" at bounding box center [183, 379] width 11 height 11
type input "2"
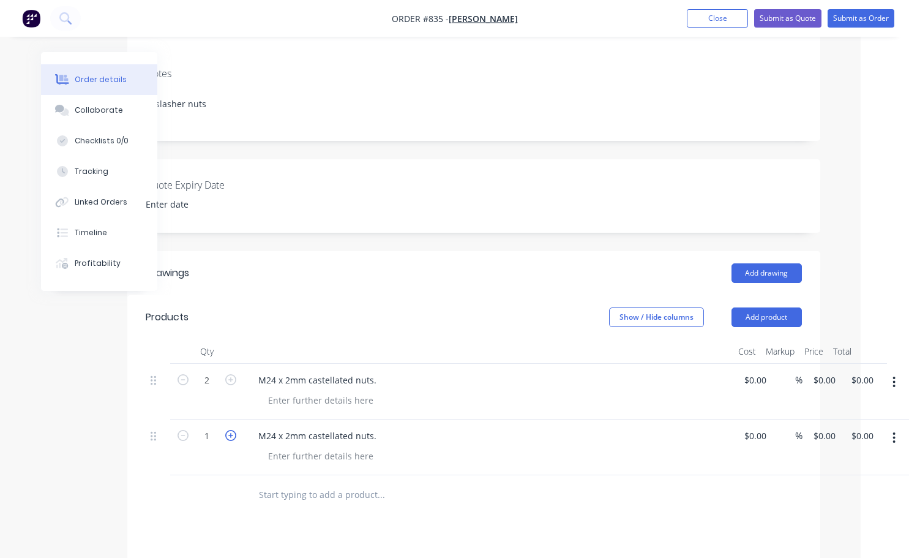
click at [231, 430] on icon "button" at bounding box center [230, 435] width 11 height 11
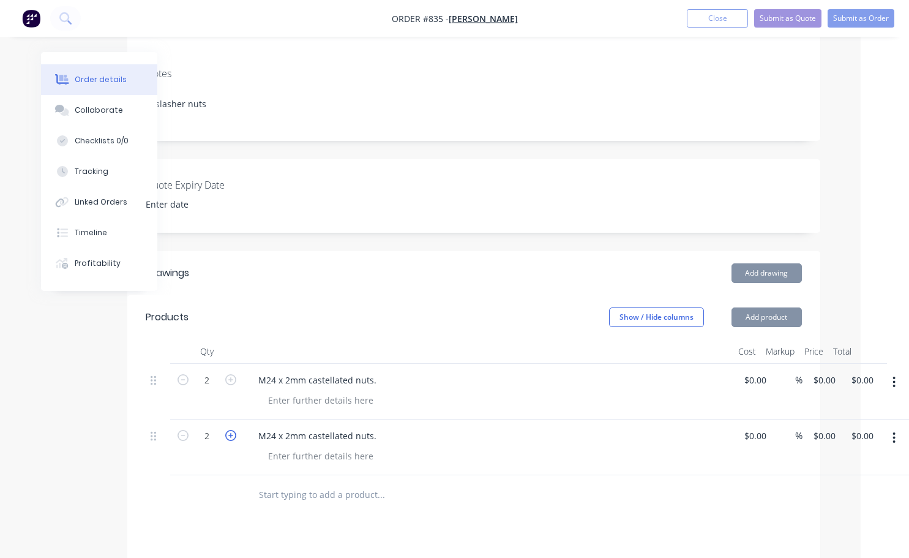
click at [231, 430] on icon "button" at bounding box center [230, 435] width 11 height 11
type input "3"
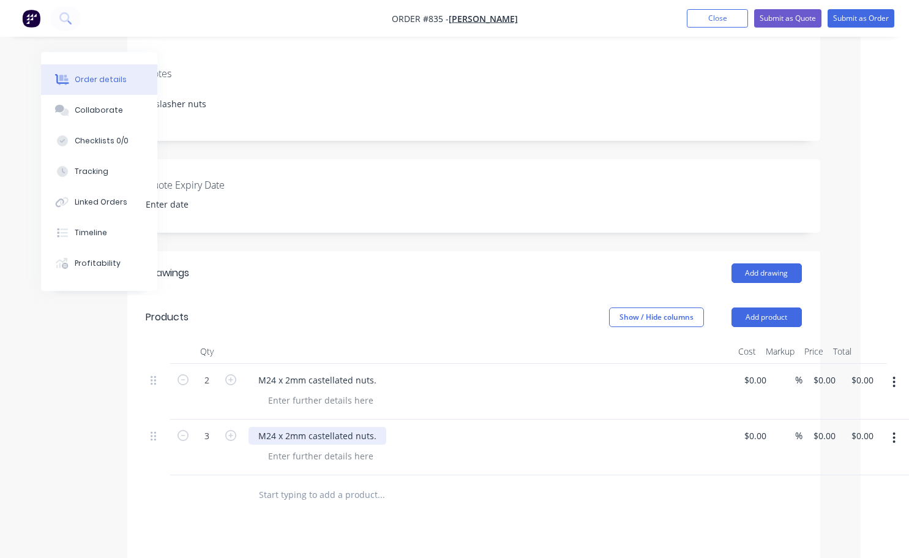
click at [350, 427] on div "M24 x 2mm castellated nuts." at bounding box center [318, 436] width 138 height 18
click at [895, 432] on icon "button" at bounding box center [894, 437] width 2 height 11
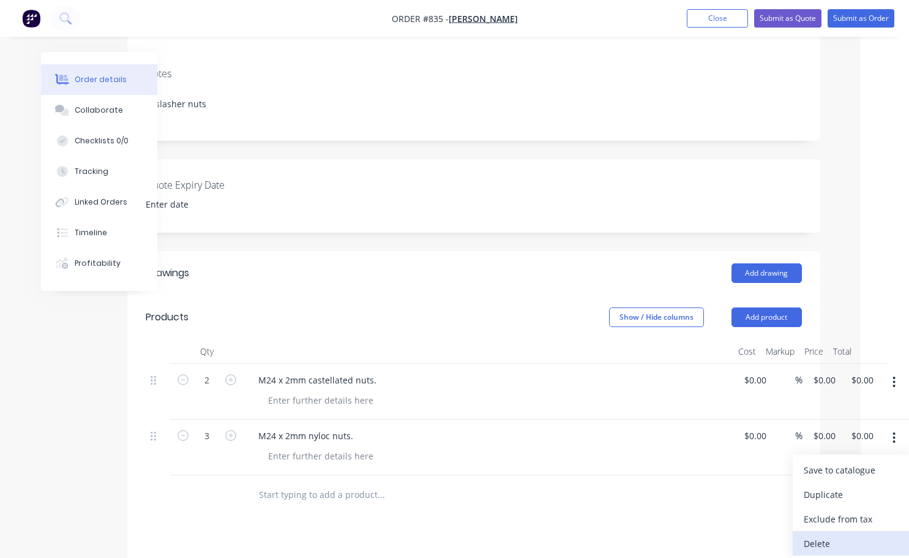
click at [832, 535] on div "Delete" at bounding box center [851, 544] width 94 height 18
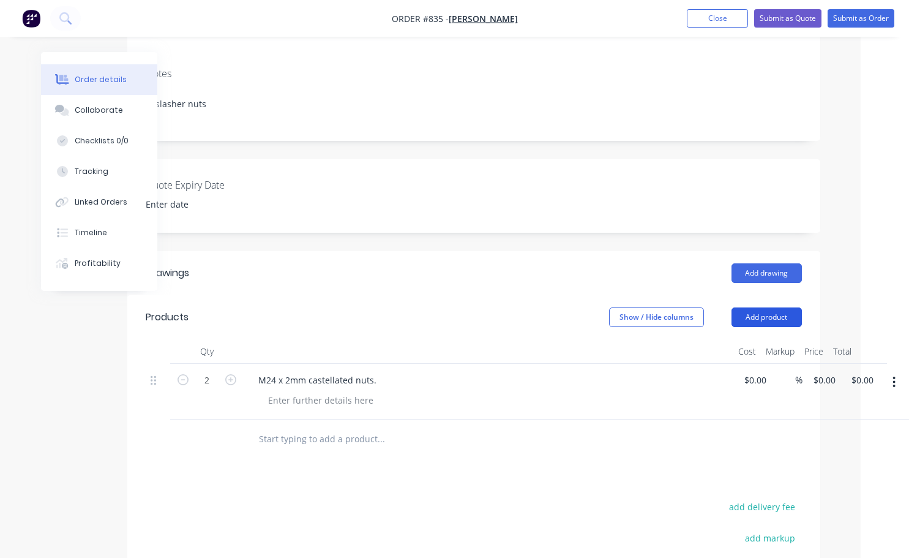
click at [758, 307] on button "Add product" at bounding box center [767, 317] width 70 height 20
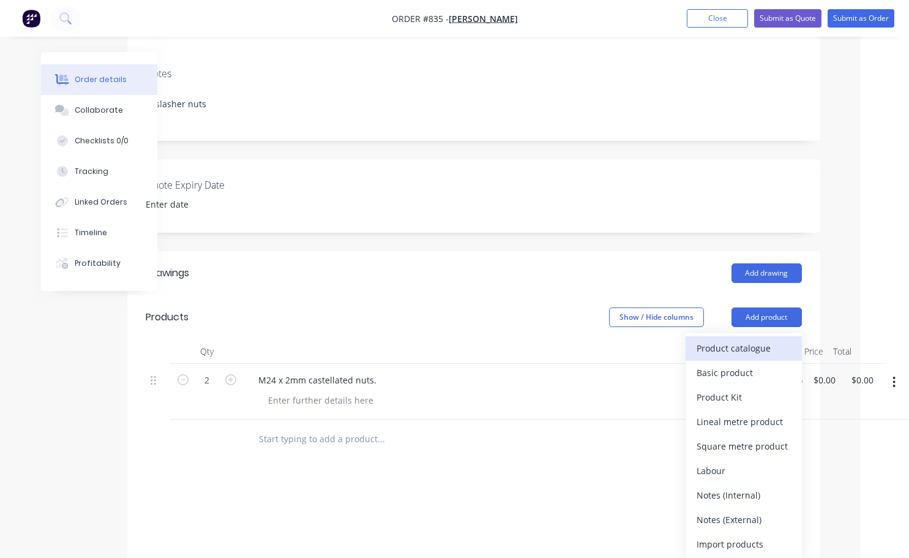
click at [738, 339] on div "Product catalogue" at bounding box center [744, 348] width 94 height 18
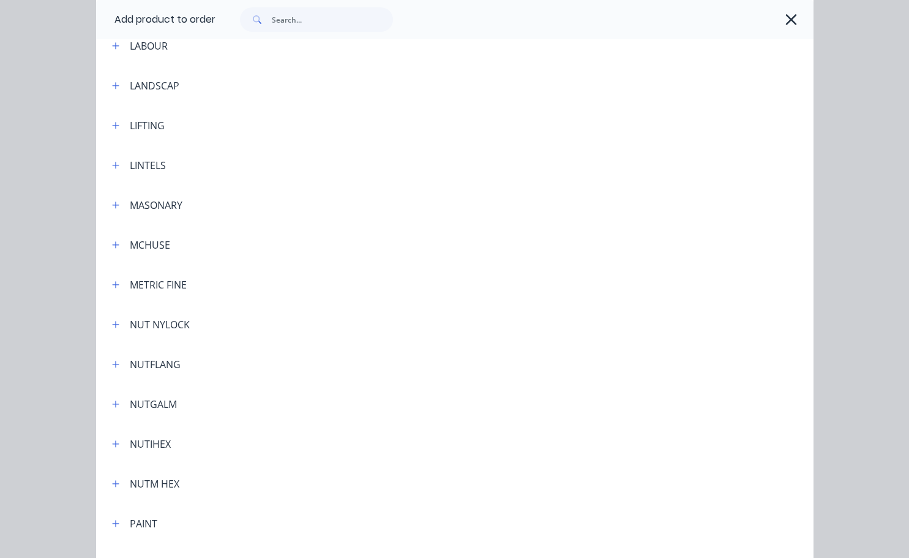
scroll to position [2388, 0]
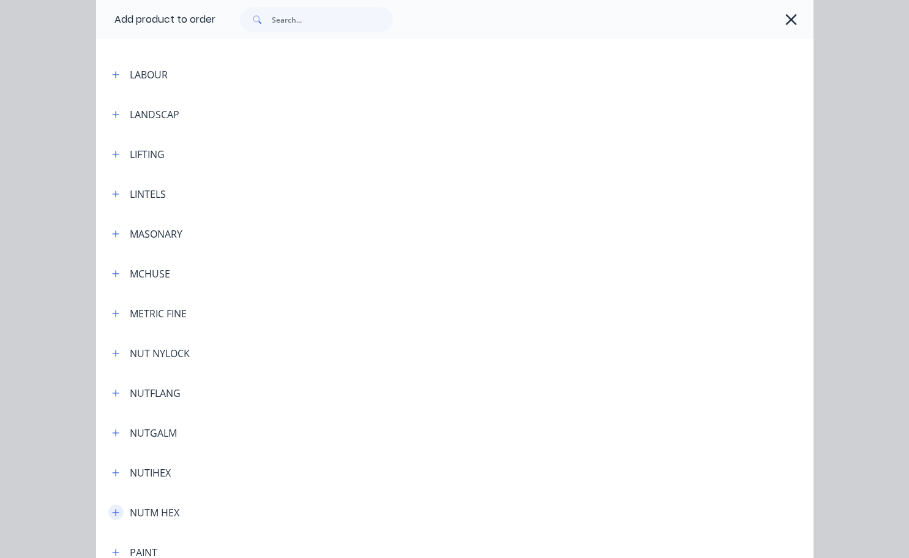
click at [112, 510] on icon "button" at bounding box center [115, 512] width 7 height 7
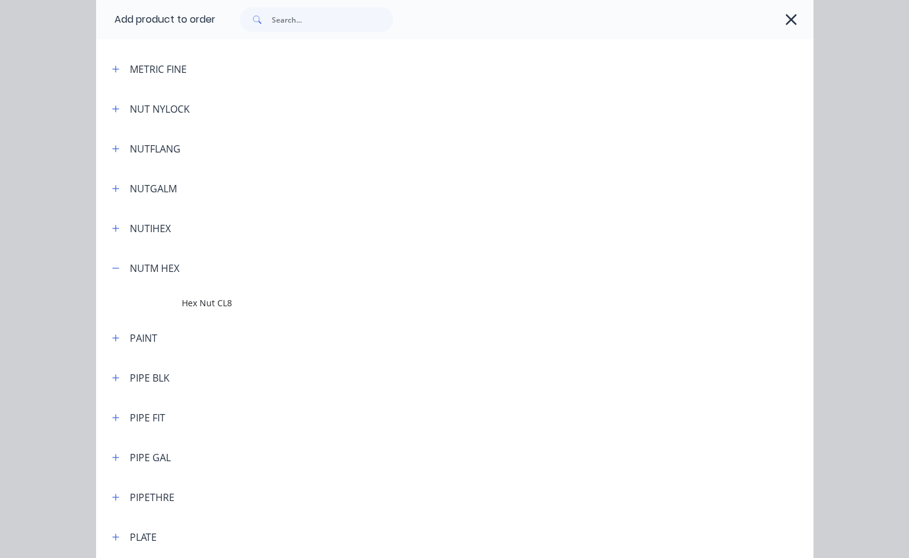
scroll to position [2633, 0]
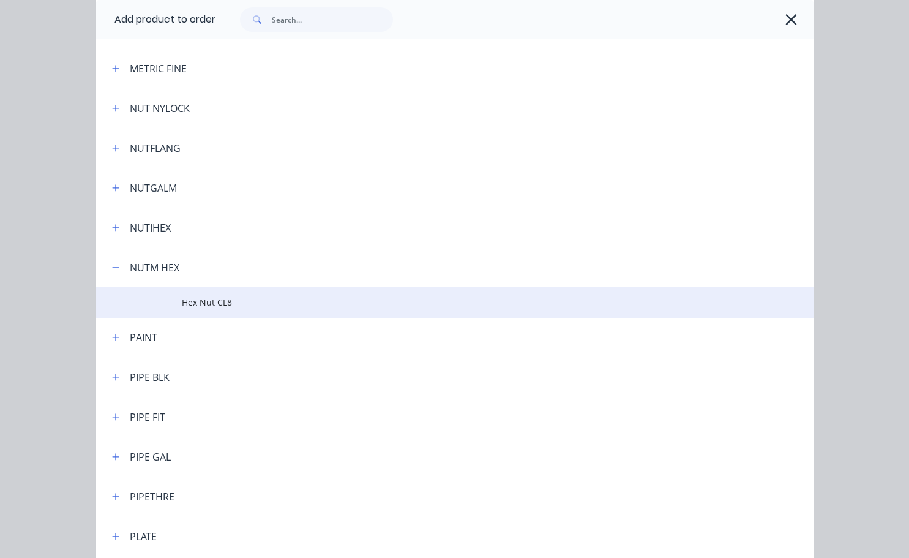
click at [198, 309] on span "Hex Nut CL8" at bounding box center [434, 302] width 505 height 13
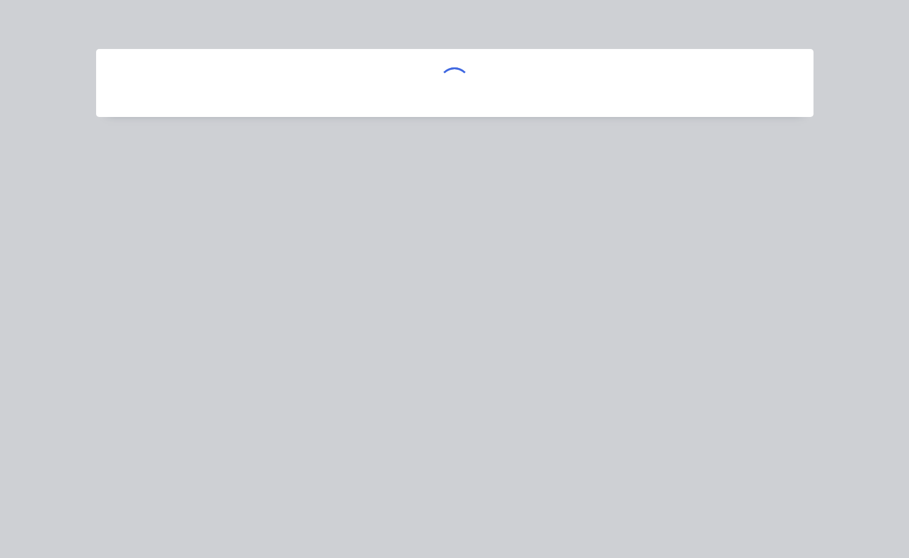
scroll to position [0, 0]
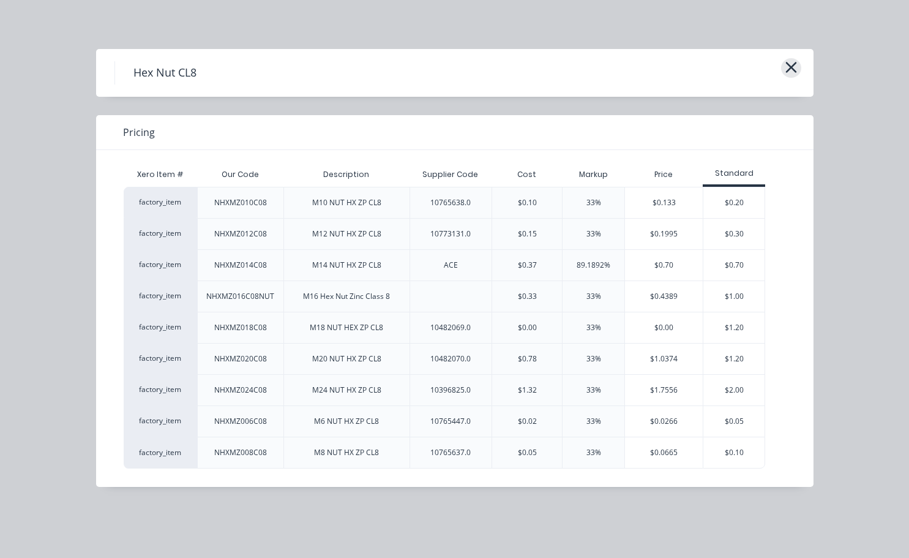
click at [786, 73] on icon "button" at bounding box center [791, 67] width 13 height 17
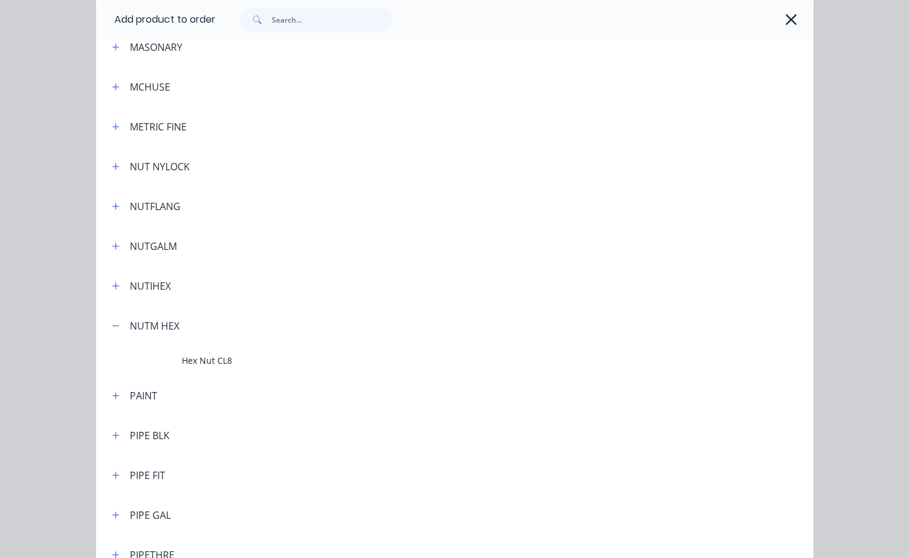
scroll to position [2574, 0]
click at [112, 164] on icon "button" at bounding box center [115, 167] width 7 height 9
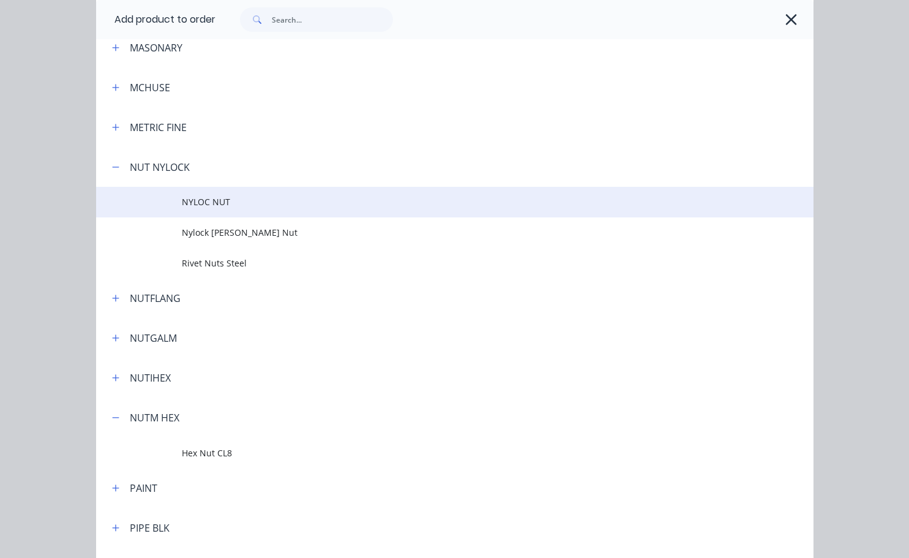
click at [194, 197] on span "NYLOC NUT" at bounding box center [434, 201] width 505 height 13
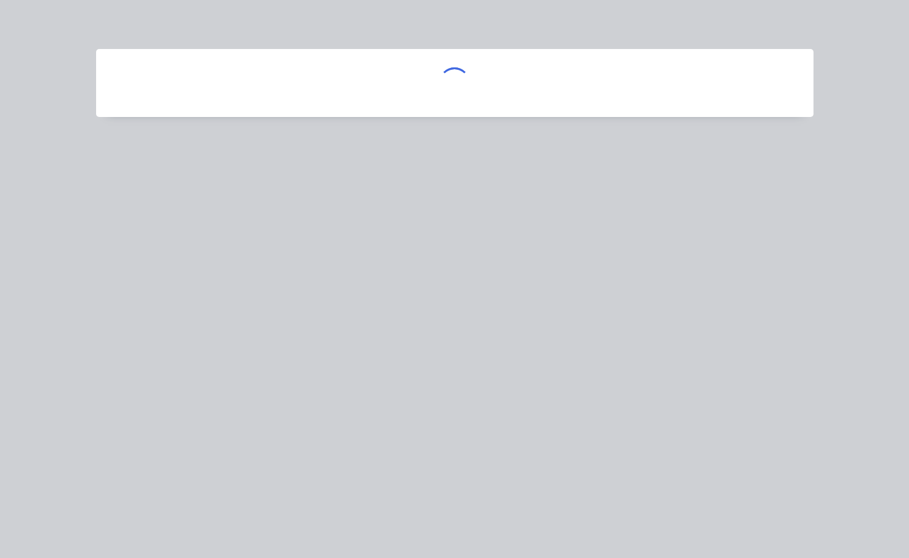
scroll to position [0, 0]
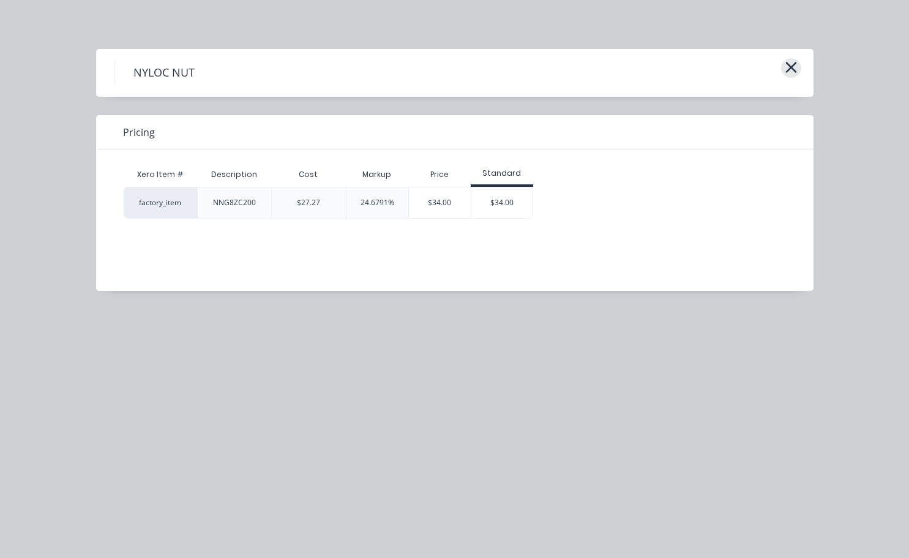
click at [786, 62] on icon "button" at bounding box center [791, 67] width 11 height 11
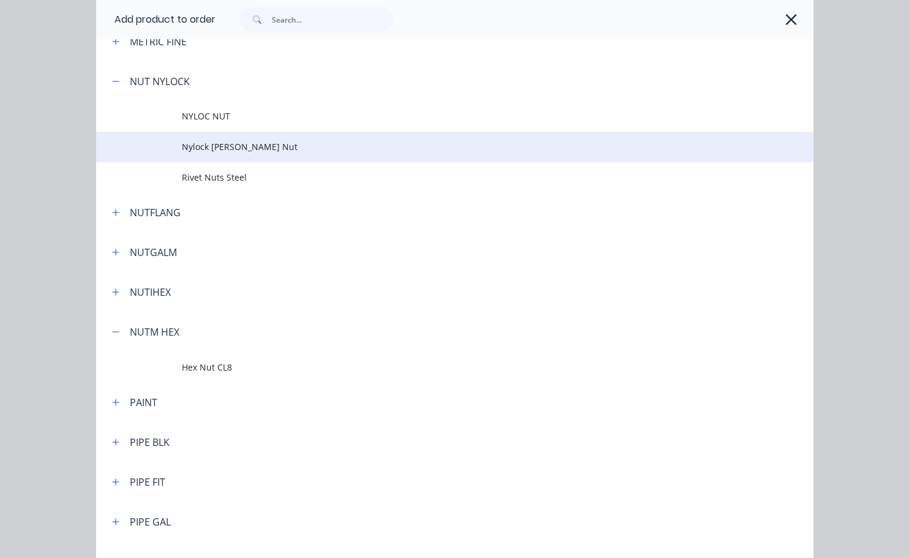
scroll to position [2599, 0]
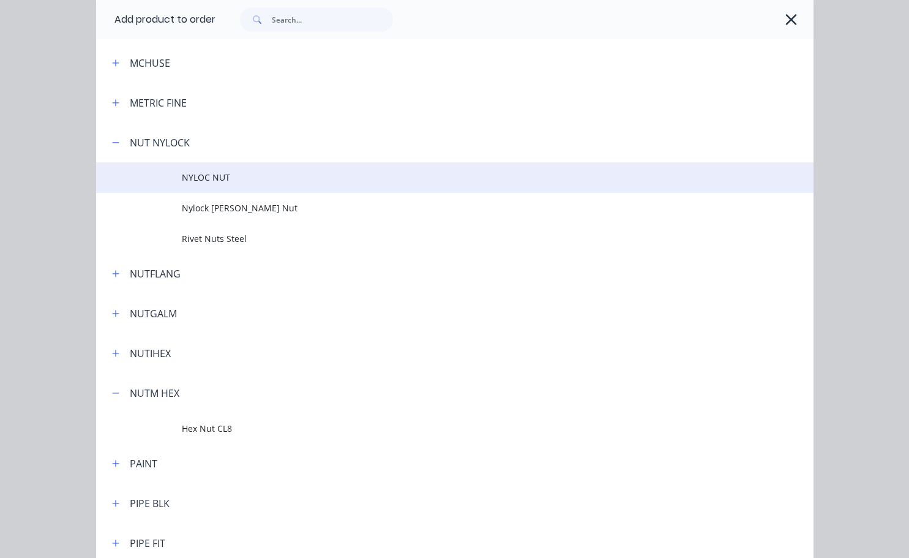
click at [198, 176] on span "NYLOC NUT" at bounding box center [434, 177] width 505 height 13
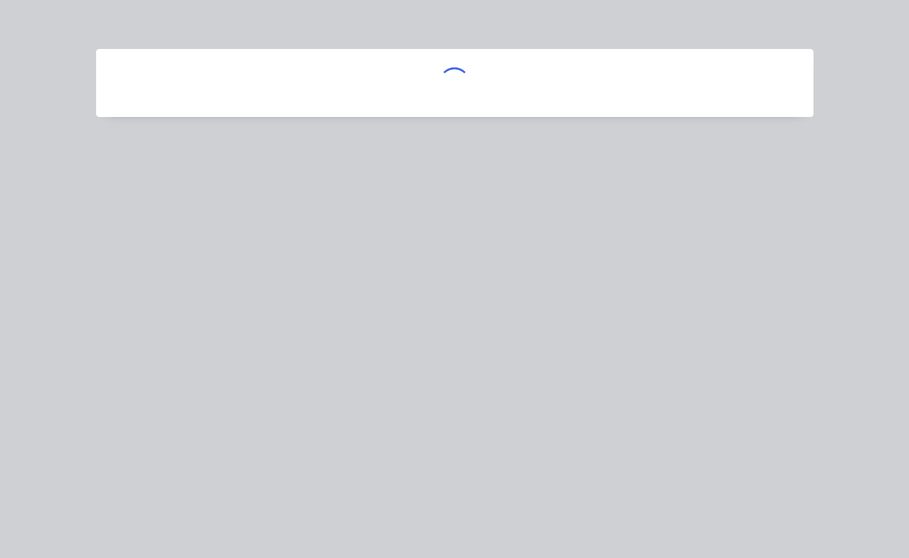
scroll to position [0, 0]
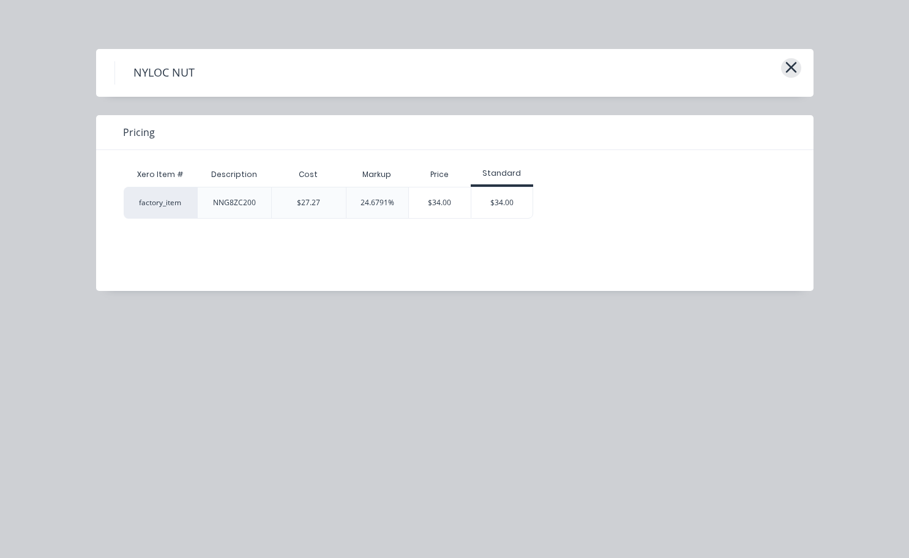
click at [790, 73] on icon "button" at bounding box center [791, 67] width 13 height 17
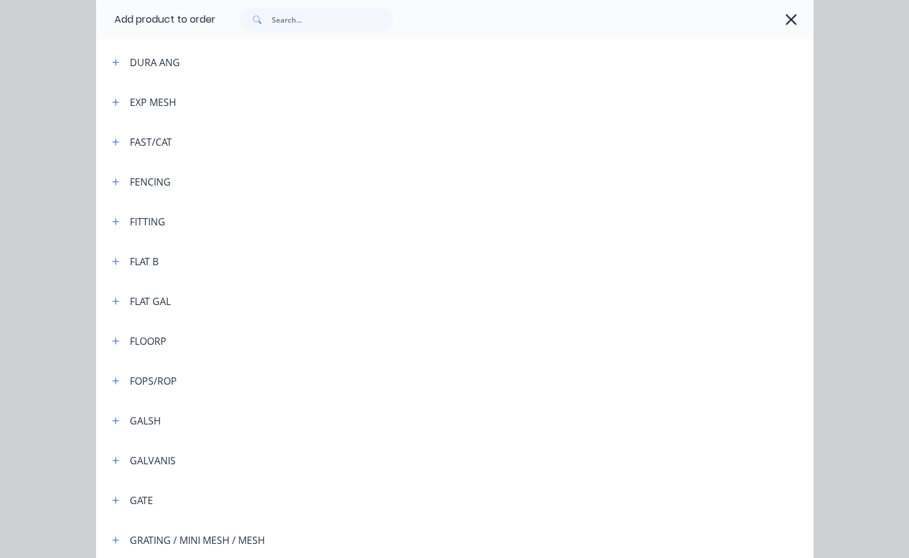
scroll to position [1374, 0]
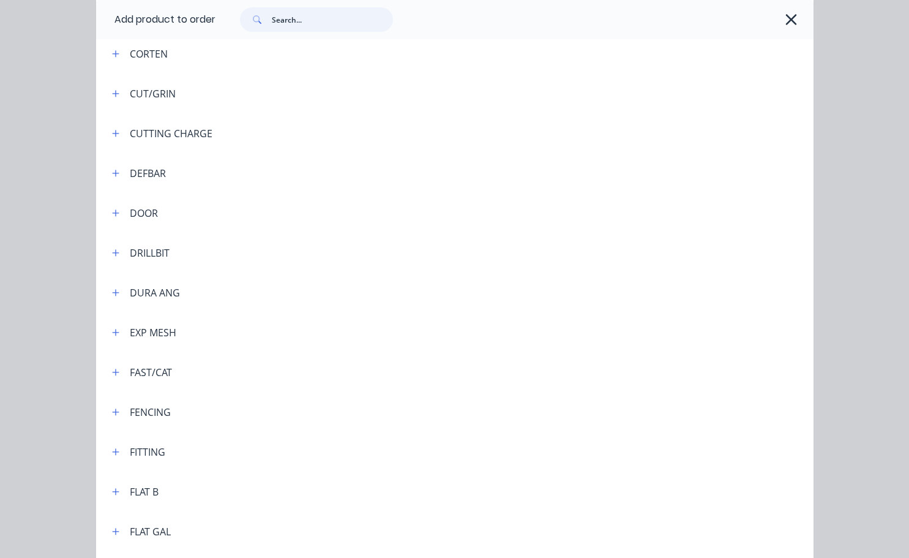
click at [283, 18] on input "text" at bounding box center [332, 19] width 121 height 24
type input "nyloc"
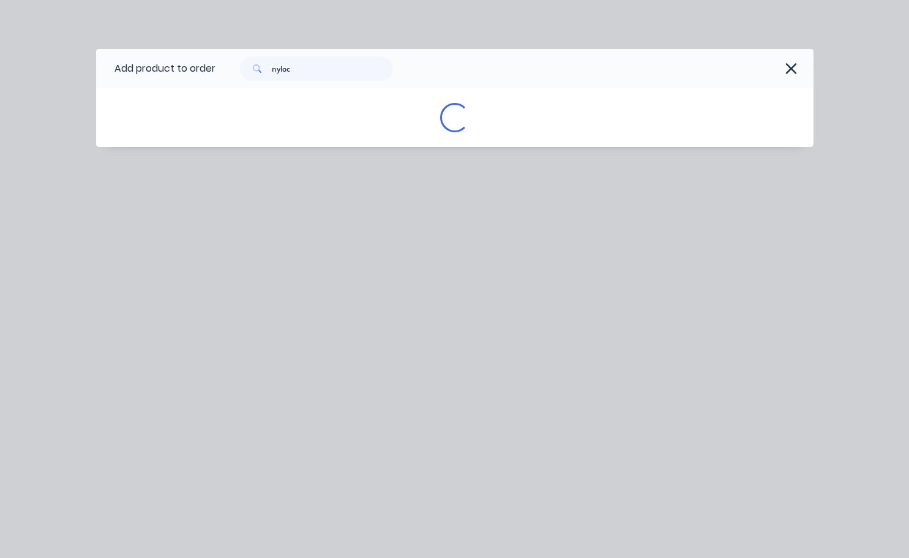
scroll to position [0, 0]
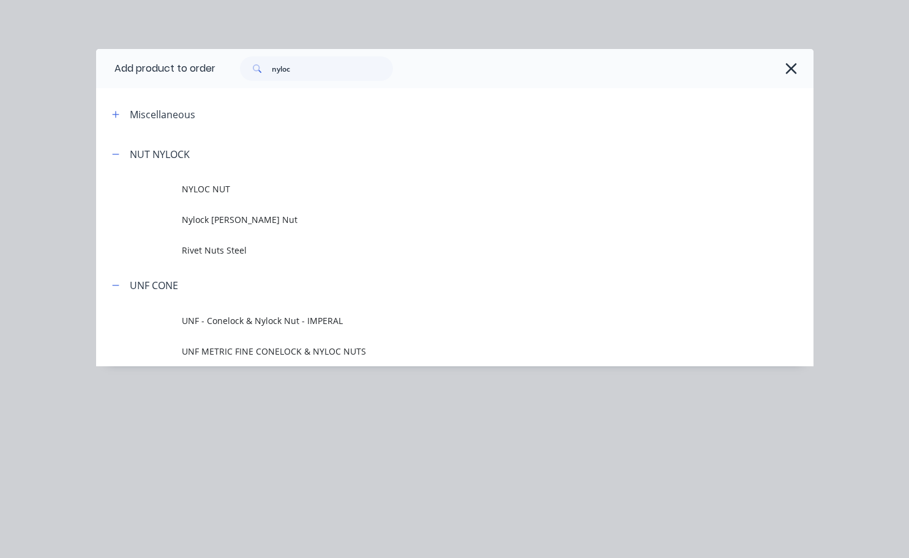
click at [209, 188] on span "NYLOC NUT" at bounding box center [434, 188] width 505 height 13
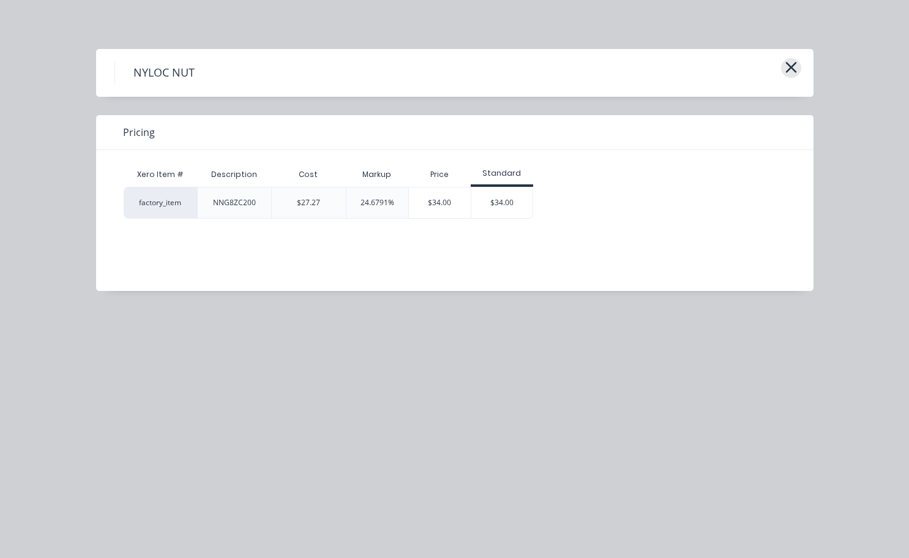
click at [792, 63] on icon "button" at bounding box center [791, 67] width 13 height 17
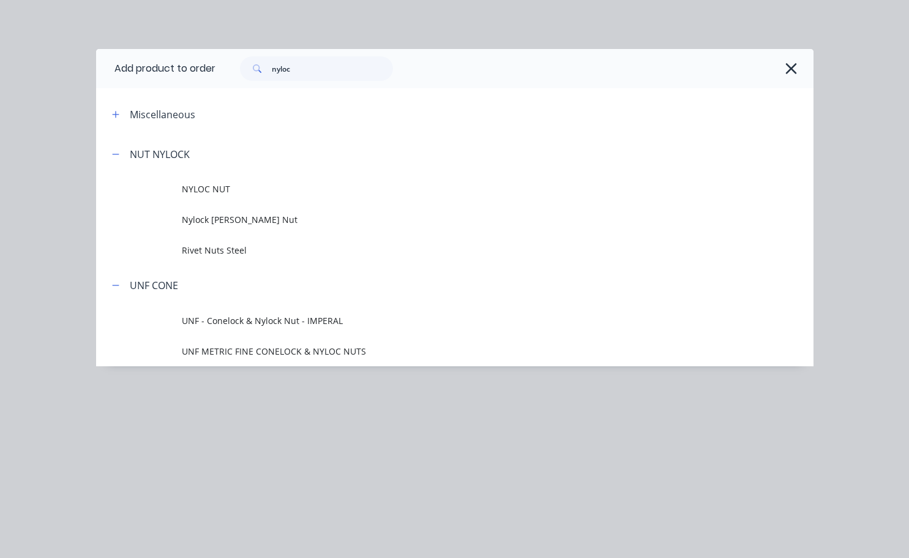
click at [790, 70] on icon "button" at bounding box center [791, 68] width 13 height 17
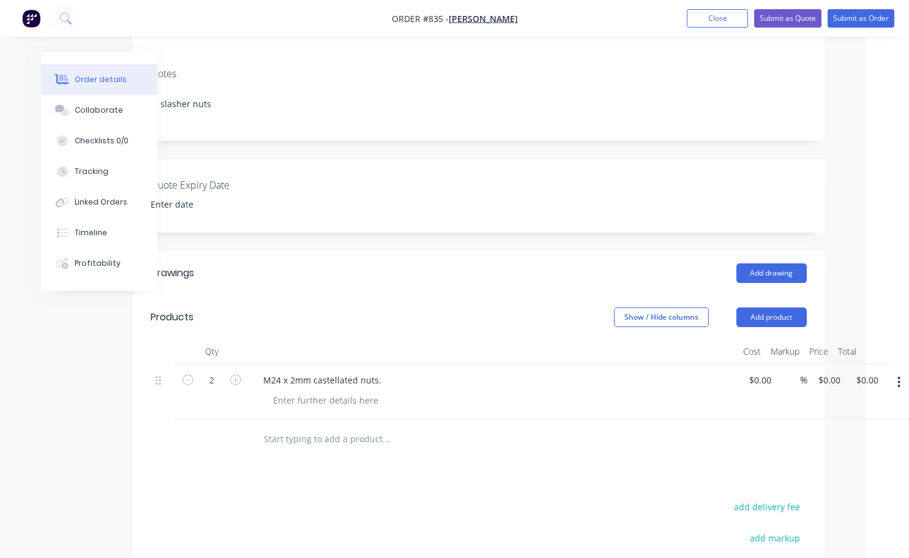
click at [898, 377] on icon "button" at bounding box center [899, 382] width 2 height 11
click at [837, 430] on div "Duplicate" at bounding box center [856, 439] width 94 height 18
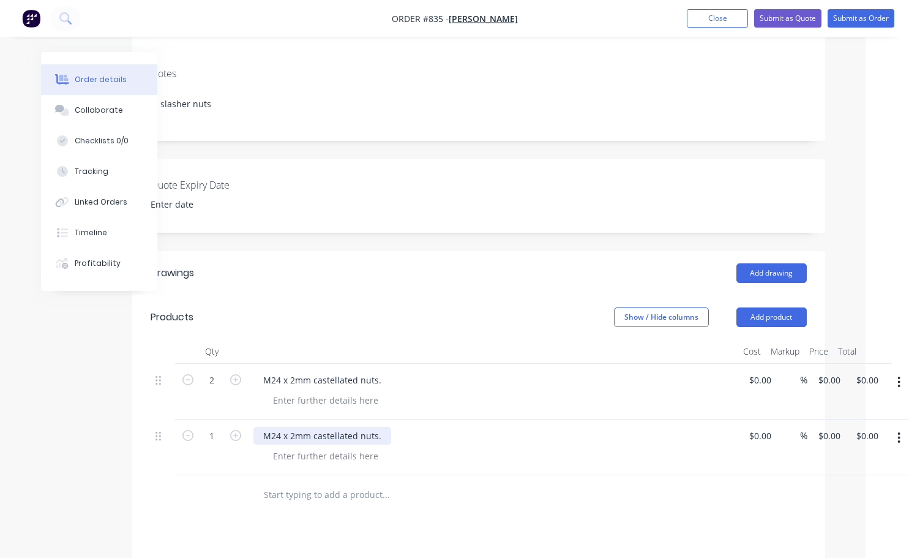
click at [356, 427] on div "M24 x 2mm castellated nuts." at bounding box center [322, 436] width 138 height 18
click at [232, 430] on icon "button" at bounding box center [235, 435] width 11 height 11
type input "2"
click at [858, 15] on button "Submit as Order" at bounding box center [861, 18] width 67 height 18
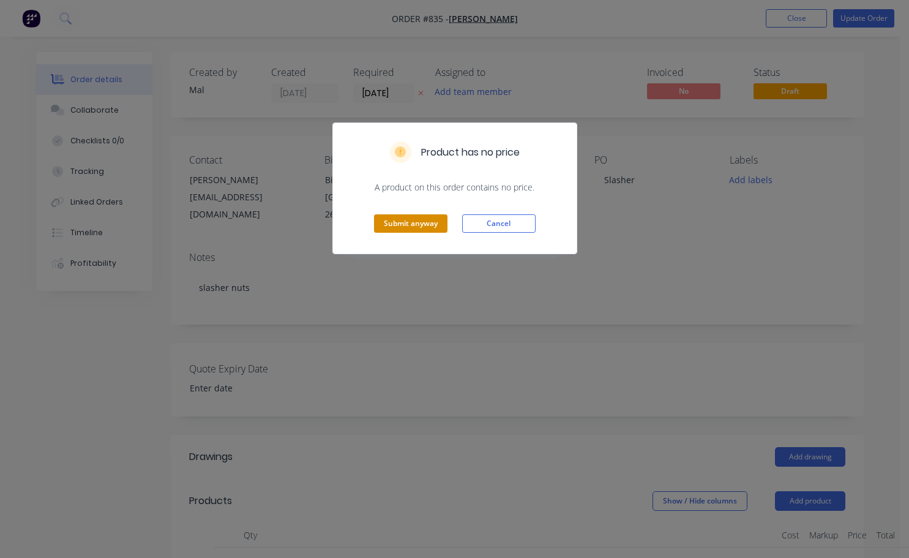
click at [430, 218] on button "Submit anyway" at bounding box center [410, 223] width 73 height 18
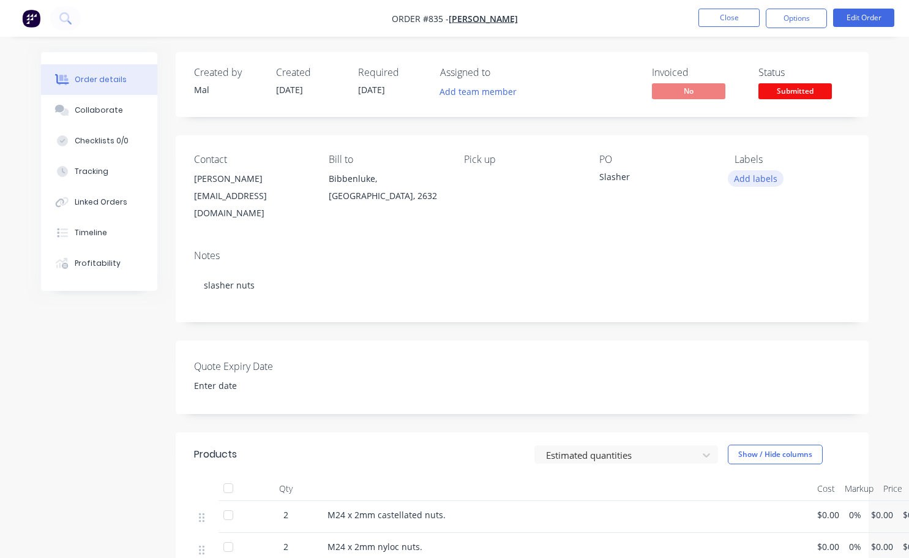
click at [769, 181] on button "Add labels" at bounding box center [756, 178] width 56 height 17
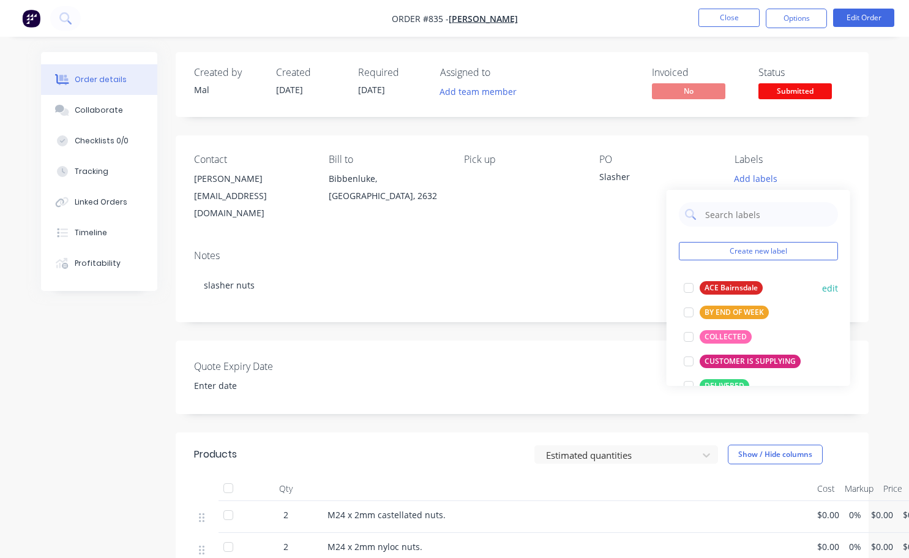
click at [693, 285] on div at bounding box center [689, 288] width 24 height 24
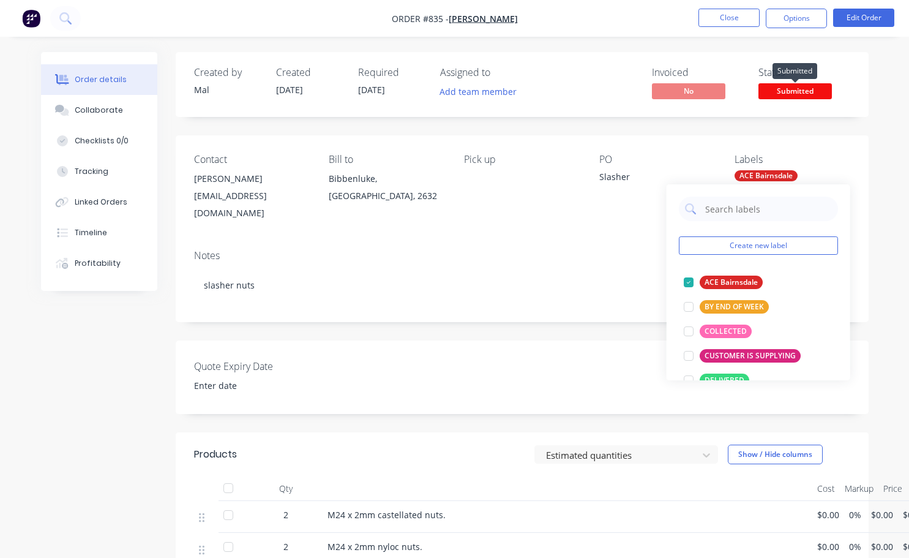
click at [800, 95] on span "Submitted" at bounding box center [795, 90] width 73 height 15
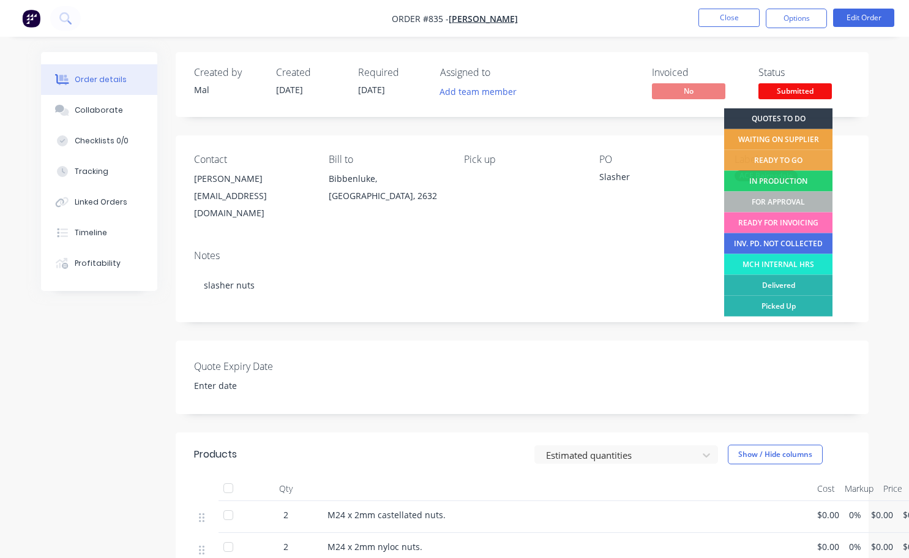
click at [773, 137] on div "WAITING ON SUPPLIER" at bounding box center [778, 139] width 108 height 21
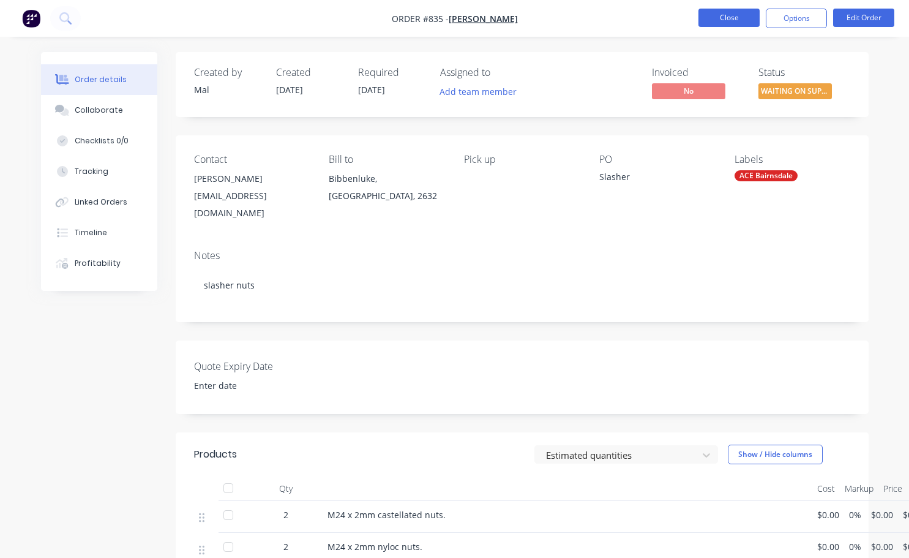
click at [730, 19] on button "Close" at bounding box center [729, 18] width 61 height 18
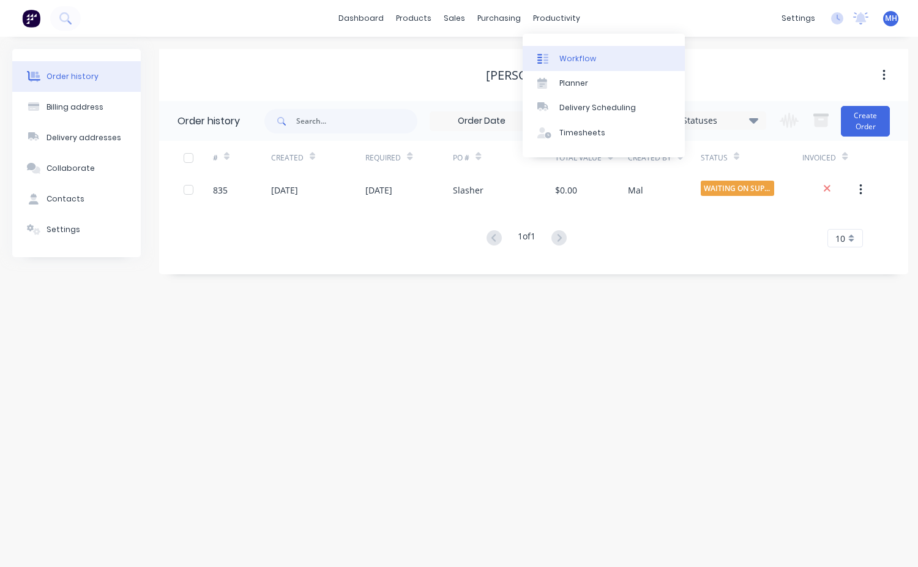
click at [585, 63] on div "Workflow" at bounding box center [578, 58] width 37 height 11
